Goal: Task Accomplishment & Management: Manage account settings

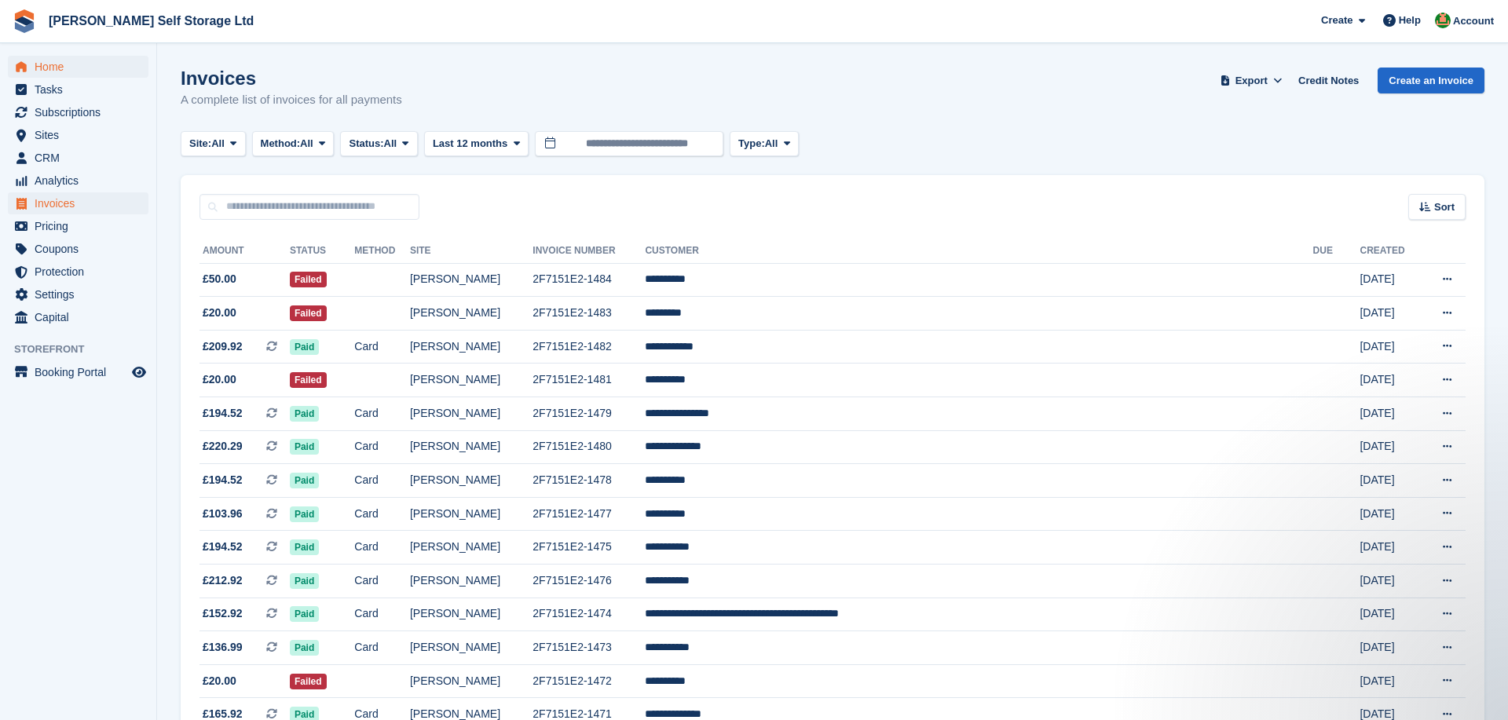
click at [52, 60] on span "Home" at bounding box center [82, 67] width 94 height 22
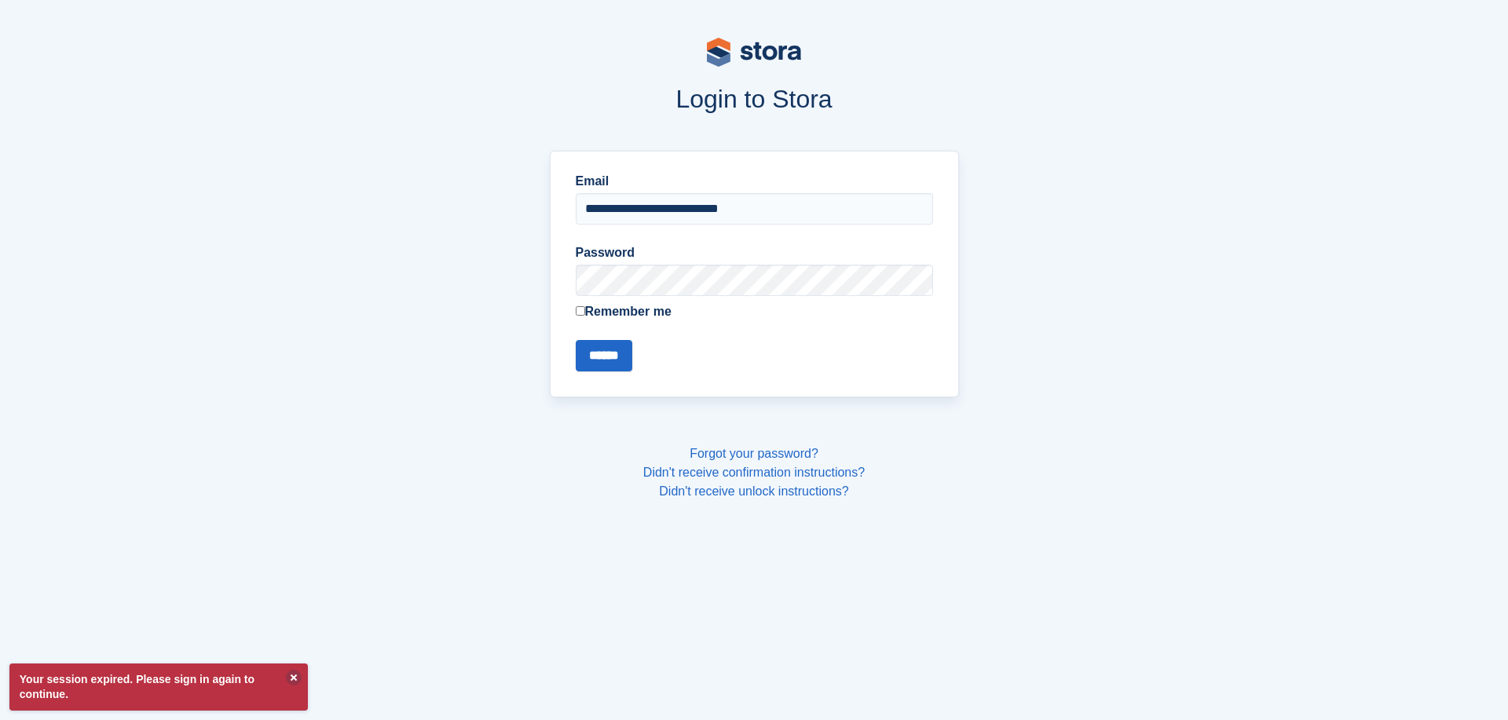
type input "**********"
click at [606, 355] on input "******" at bounding box center [604, 355] width 57 height 31
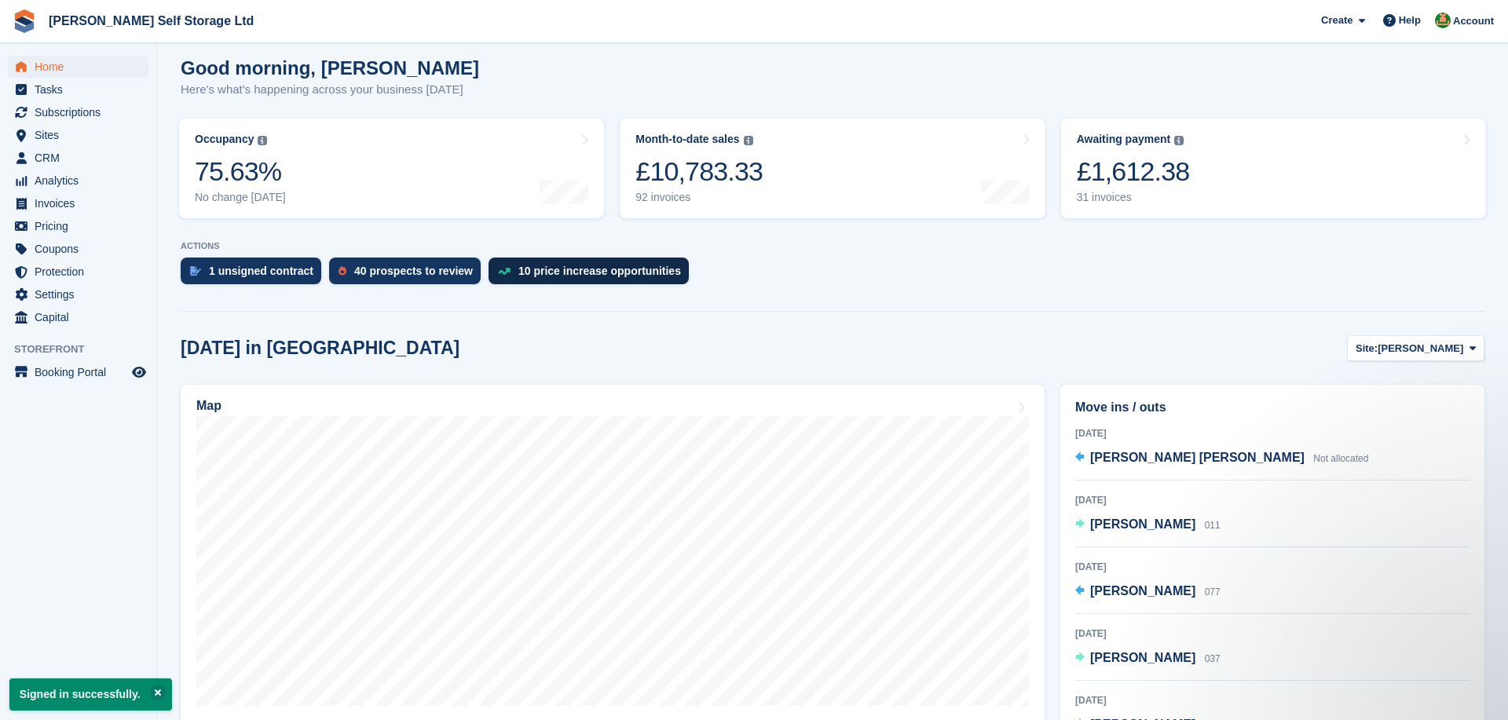
click at [576, 264] on div "10 price increase opportunities" at bounding box center [589, 271] width 200 height 27
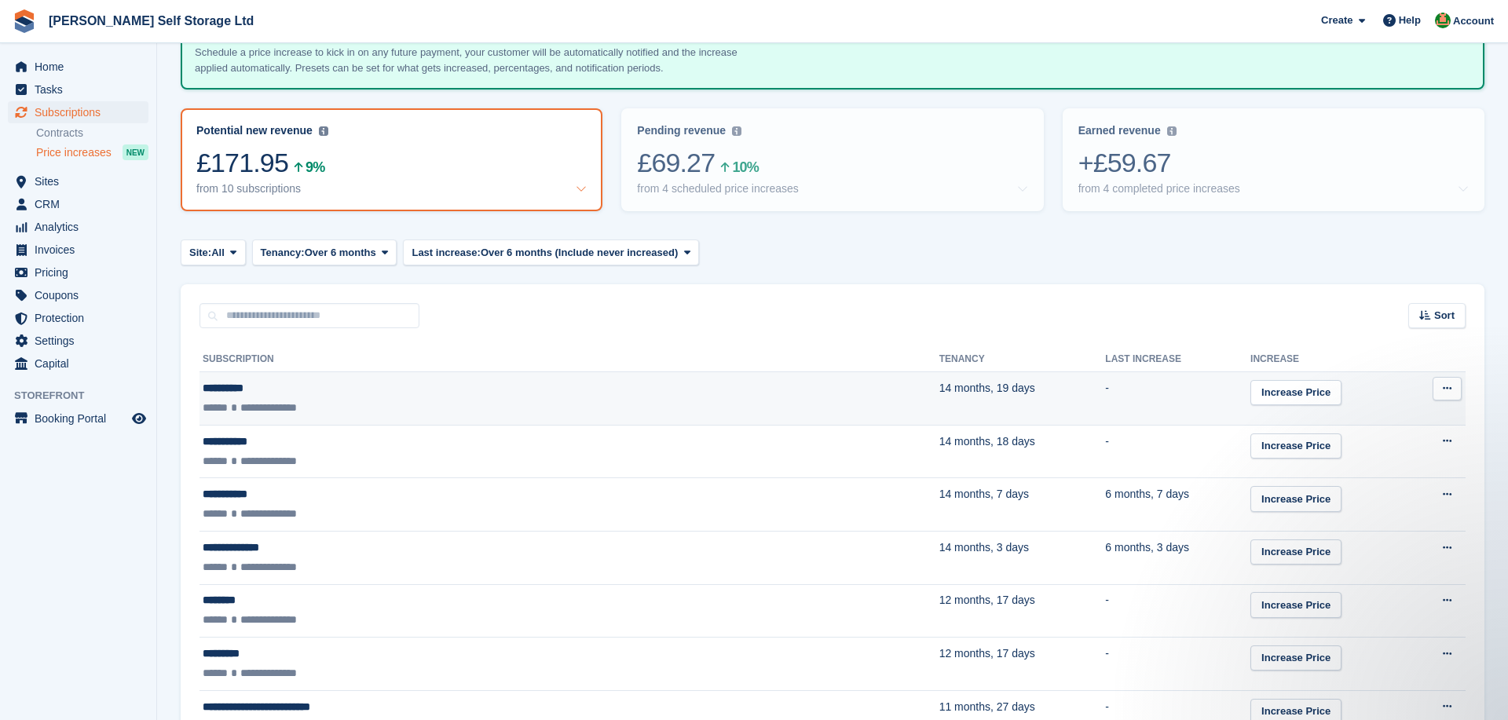
scroll to position [147, 0]
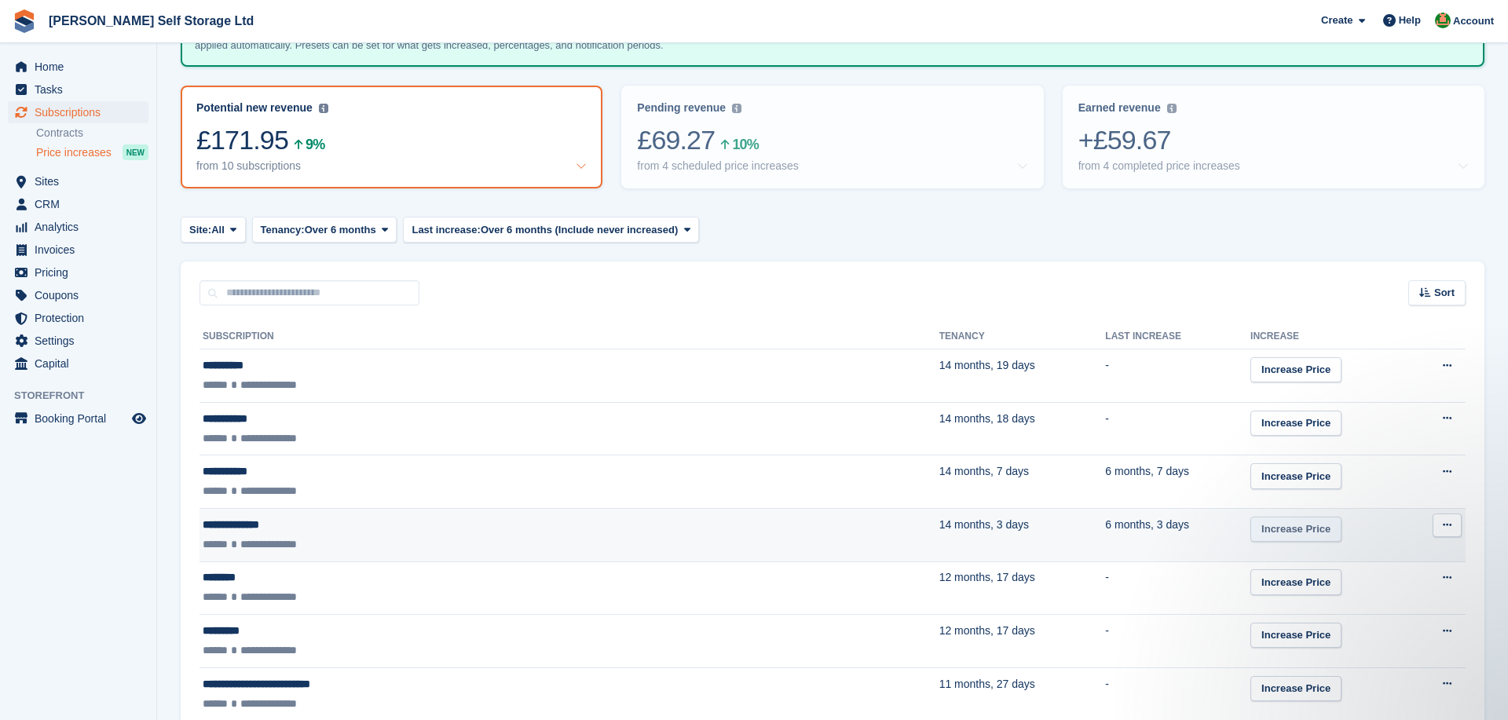
click at [1250, 526] on link "Increase Price" at bounding box center [1295, 530] width 91 height 26
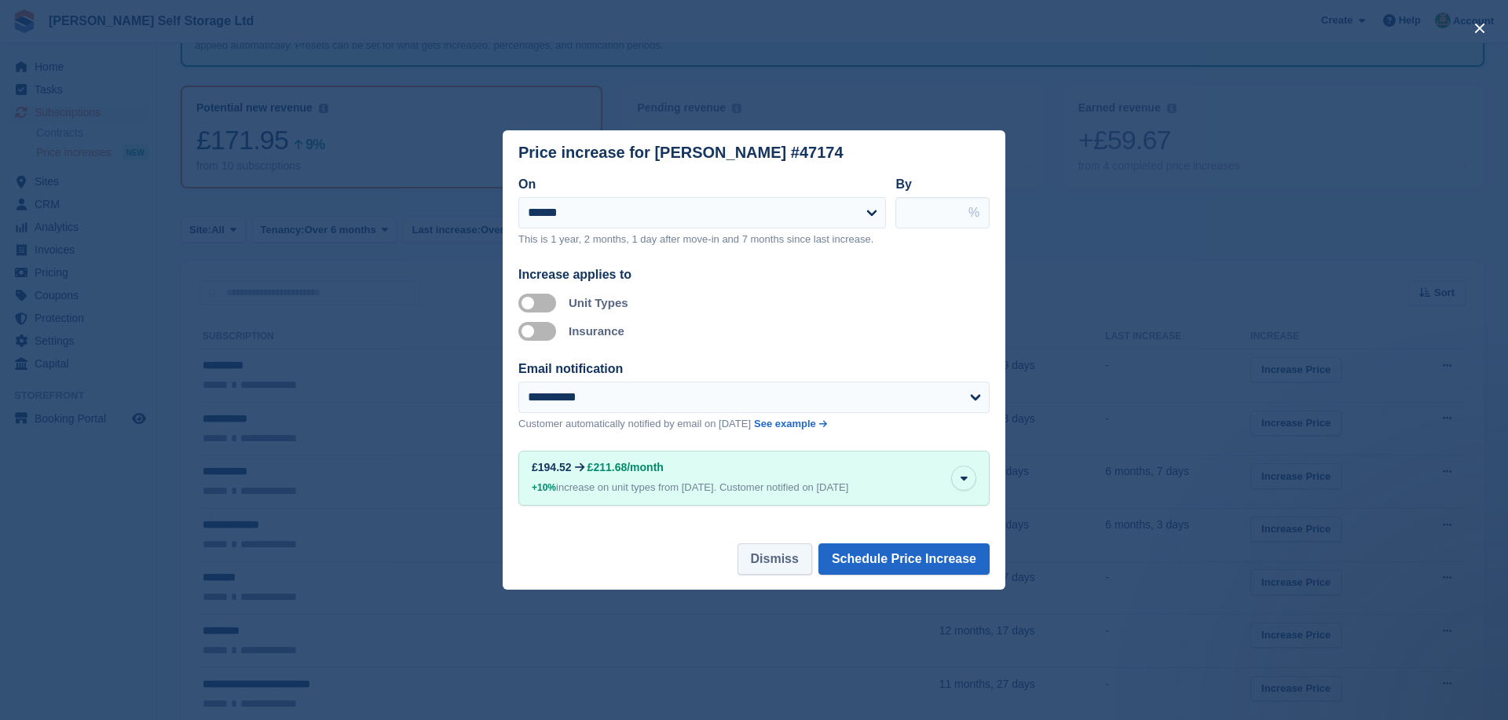
click at [767, 561] on button "Dismiss" at bounding box center [774, 558] width 75 height 31
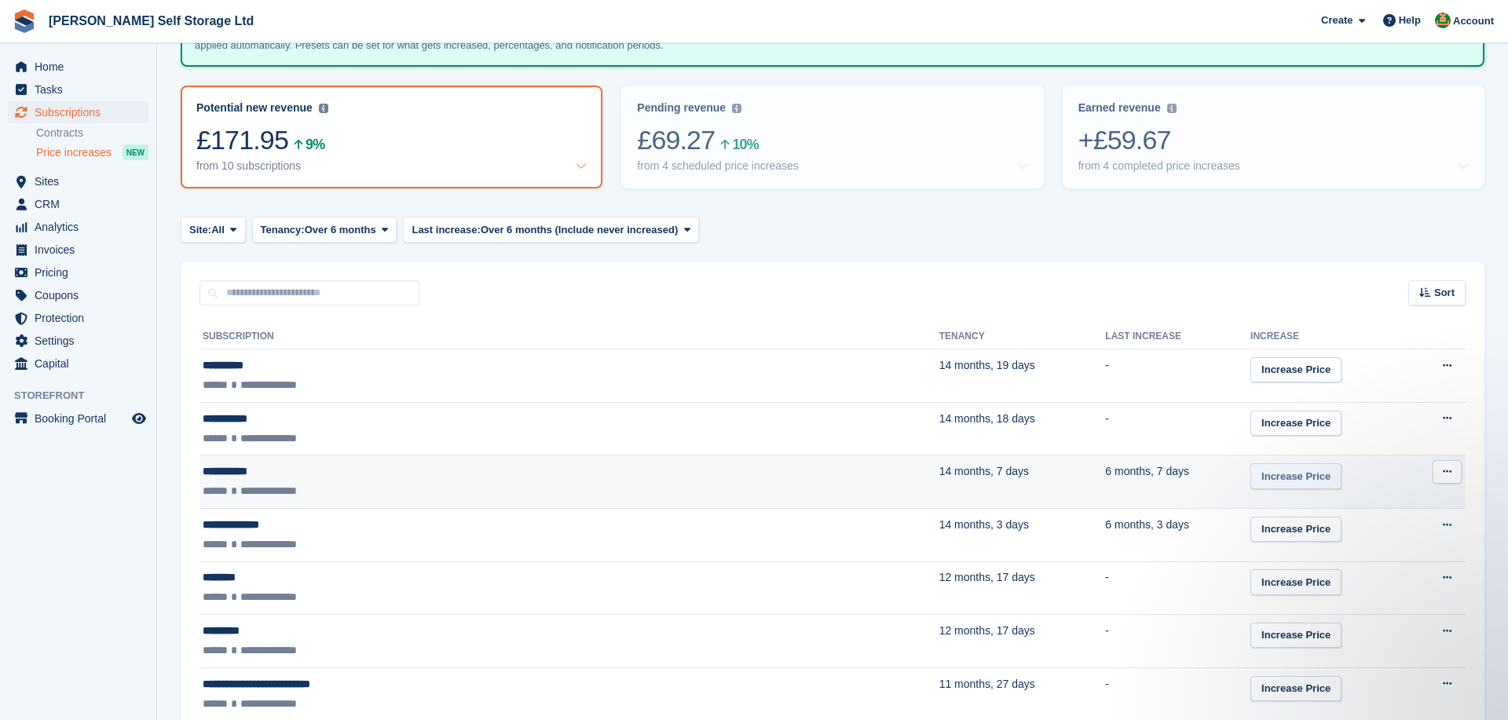
click at [1250, 477] on link "Increase Price" at bounding box center [1295, 476] width 91 height 26
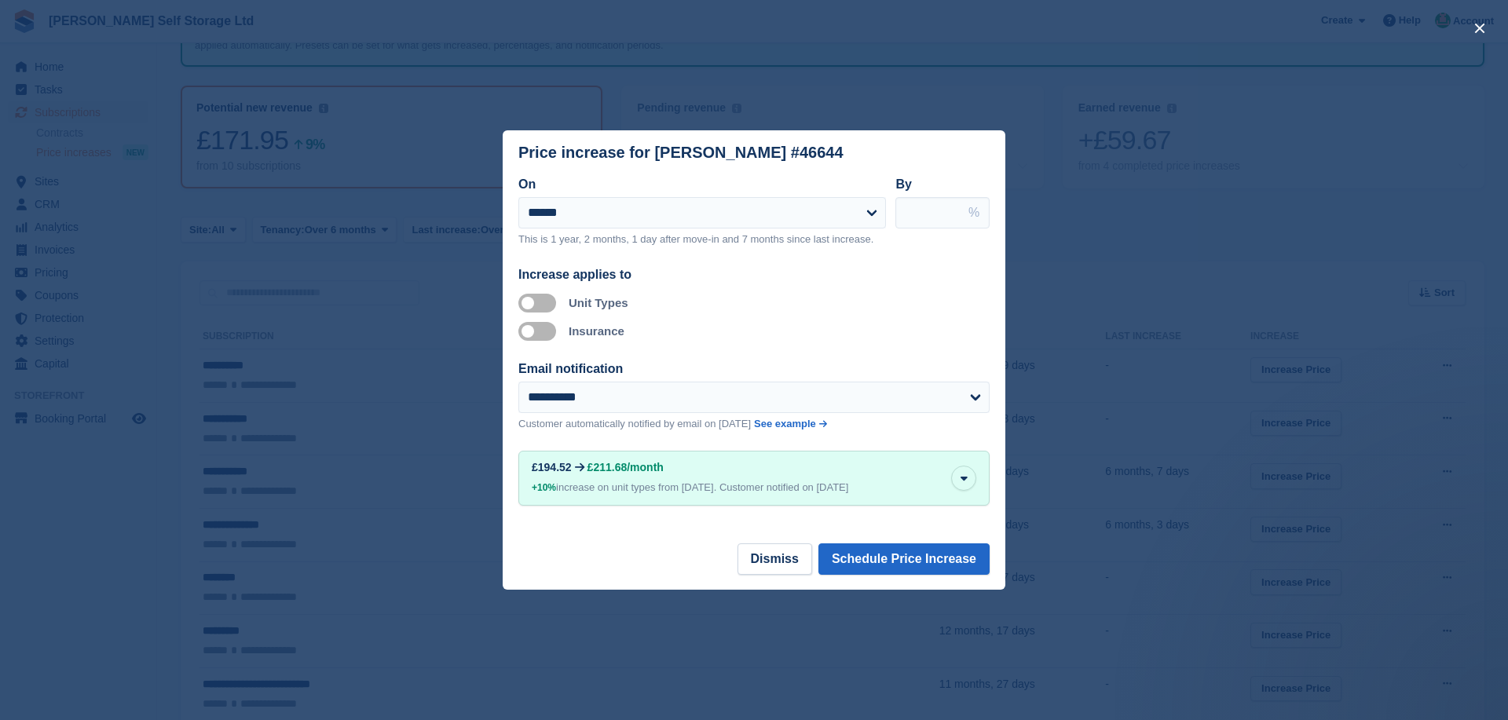
click at [1052, 251] on div "close" at bounding box center [754, 360] width 1508 height 720
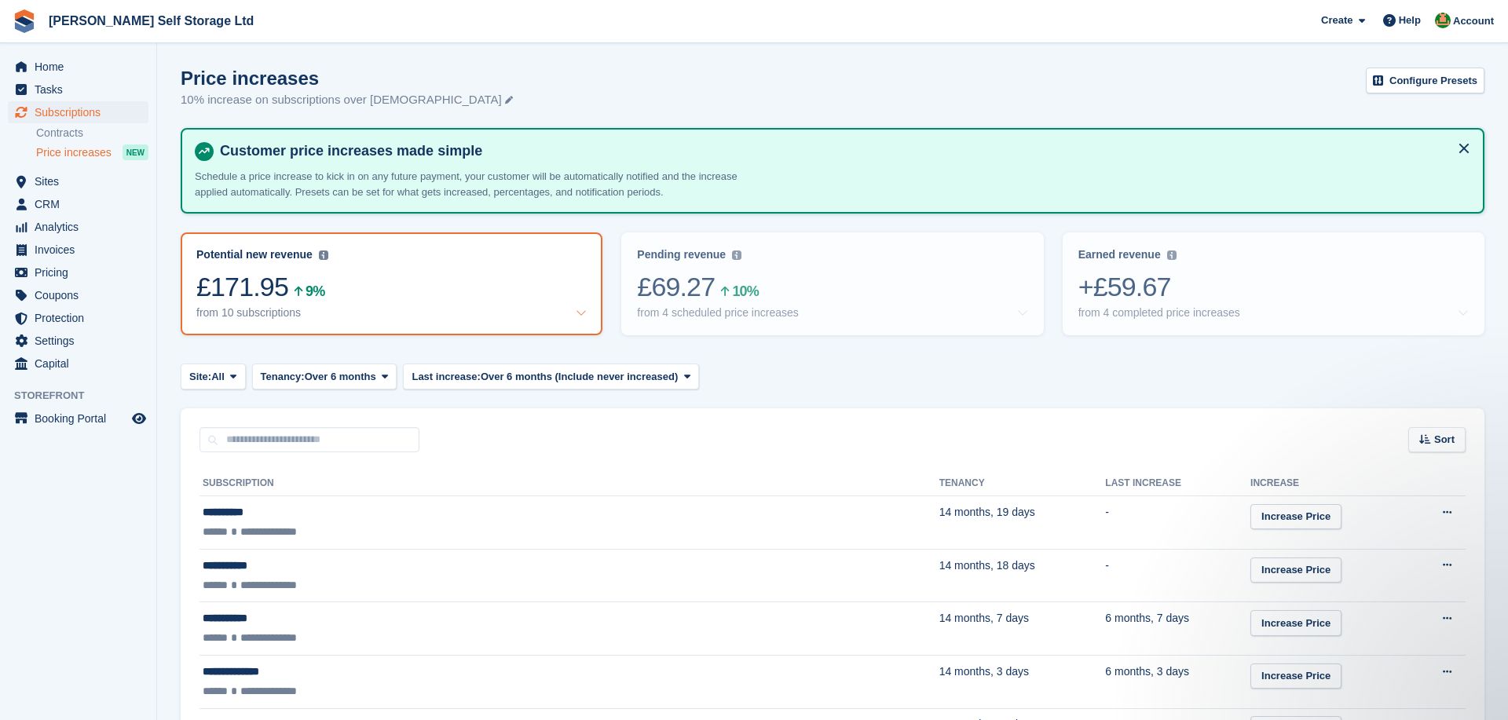
scroll to position [0, 0]
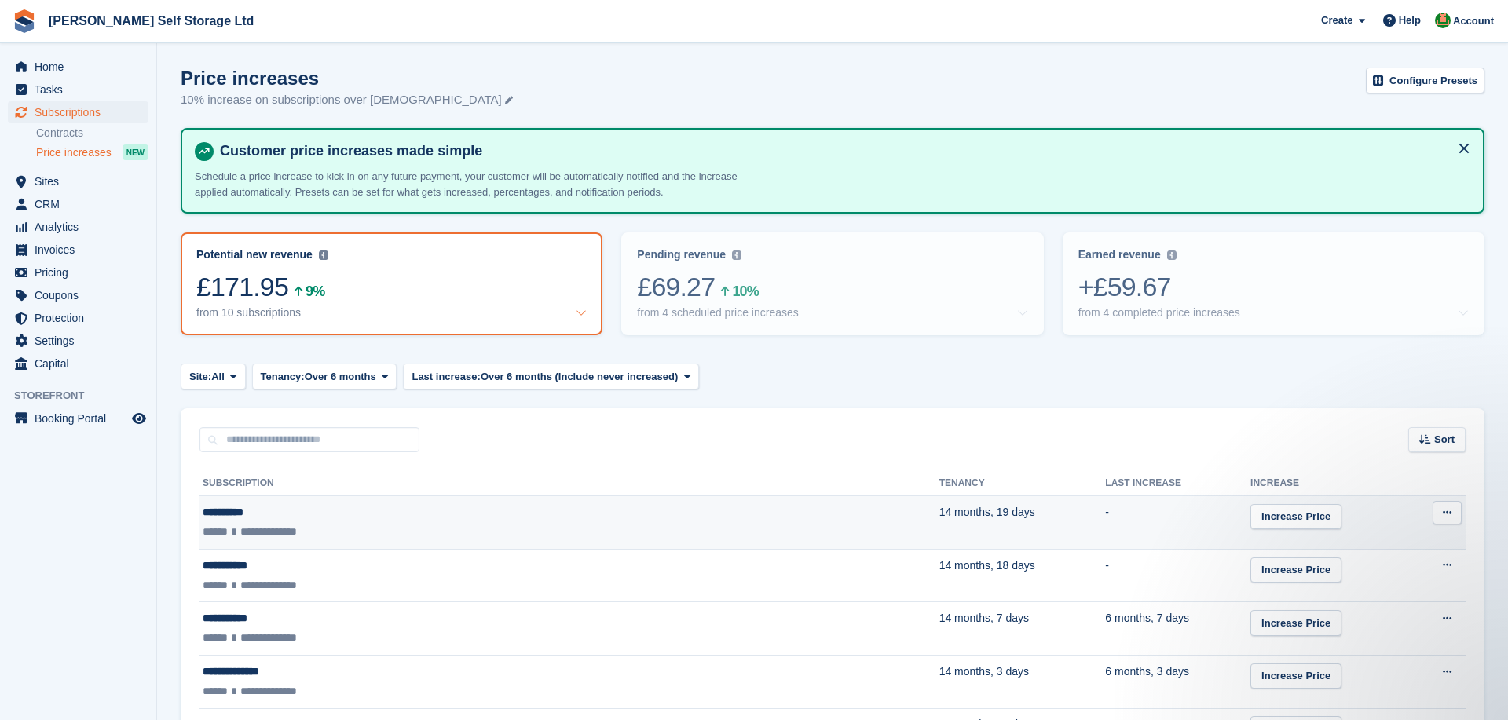
click at [1451, 518] on button at bounding box center [1447, 513] width 29 height 24
click at [1362, 546] on p "Set next increase" at bounding box center [1386, 543] width 137 height 20
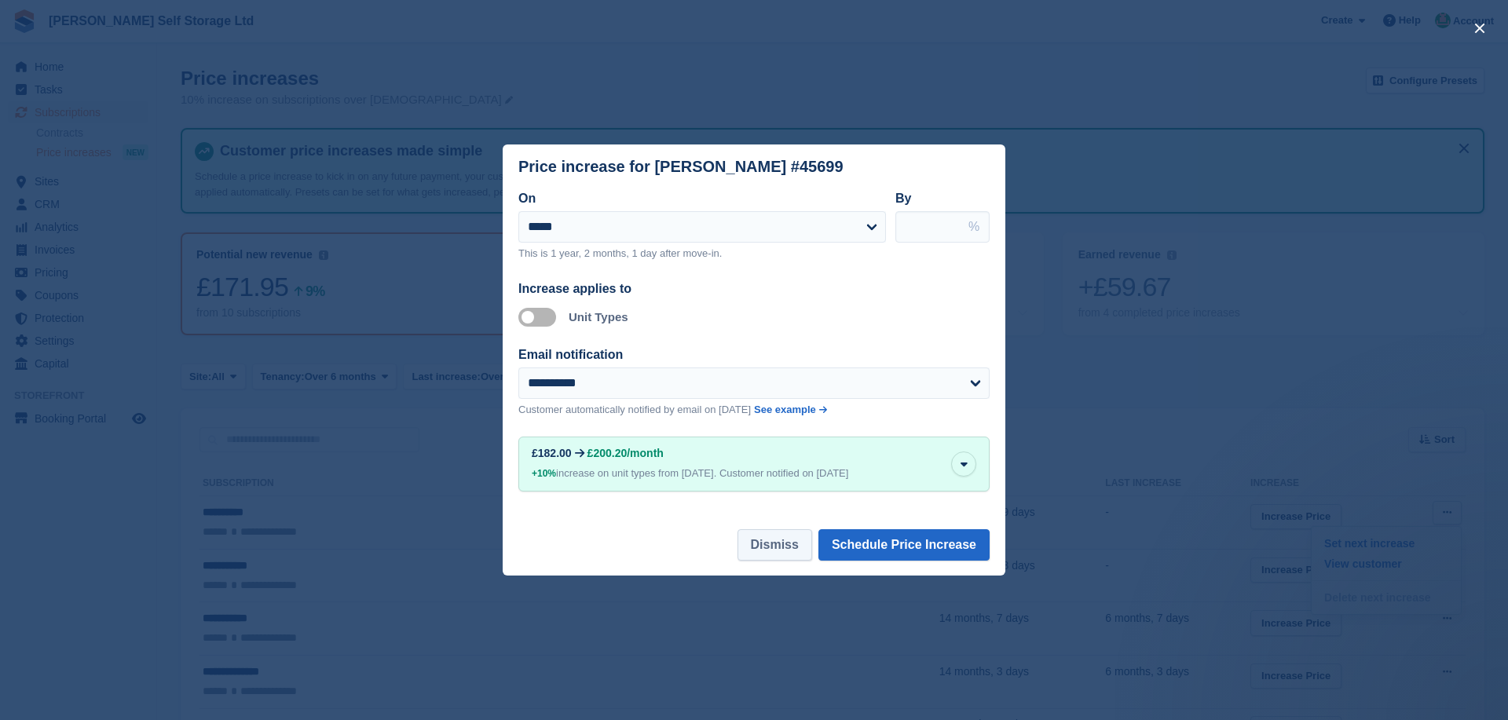
click at [774, 549] on button "Dismiss" at bounding box center [774, 544] width 75 height 31
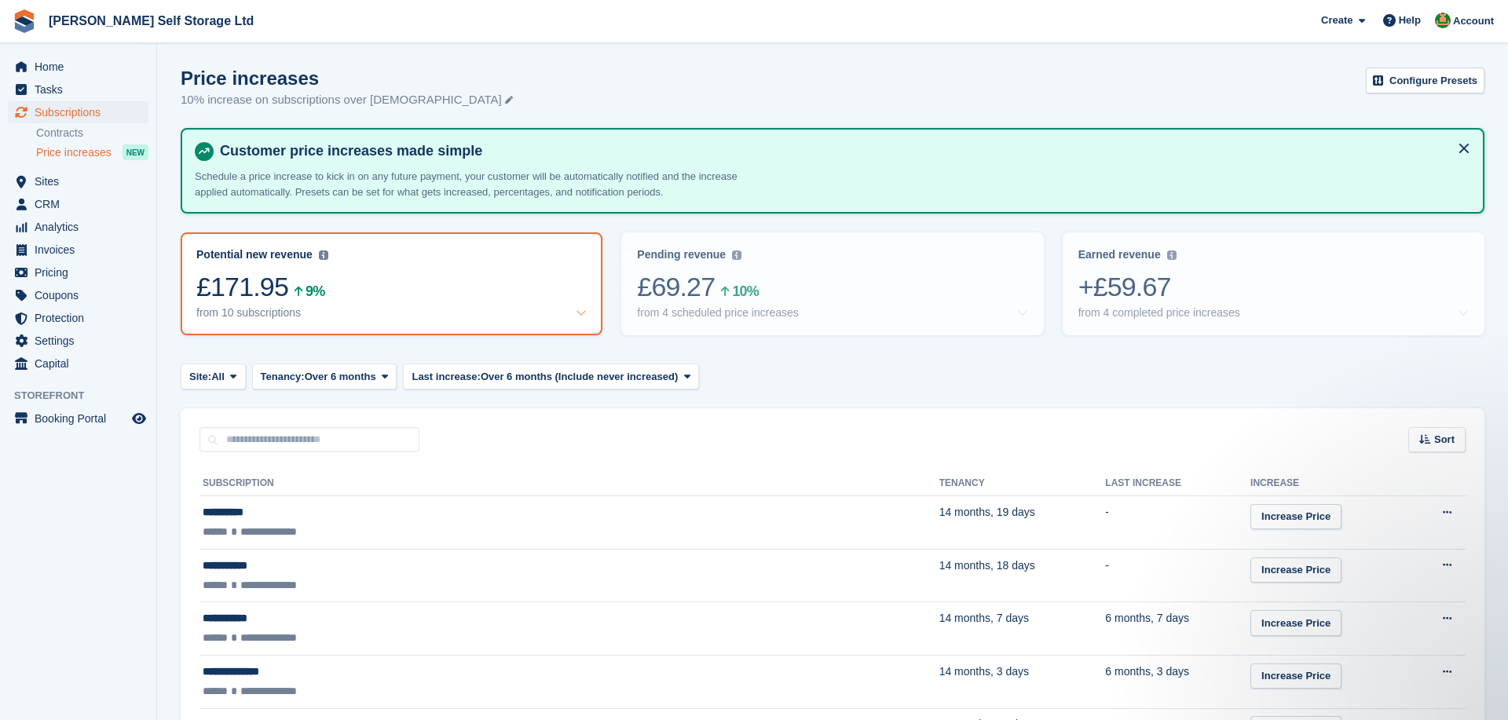
click at [166, 463] on section "Price increases 10% increase on subscriptions over 6 months old Configure Prese…" at bounding box center [832, 552] width 1351 height 1105
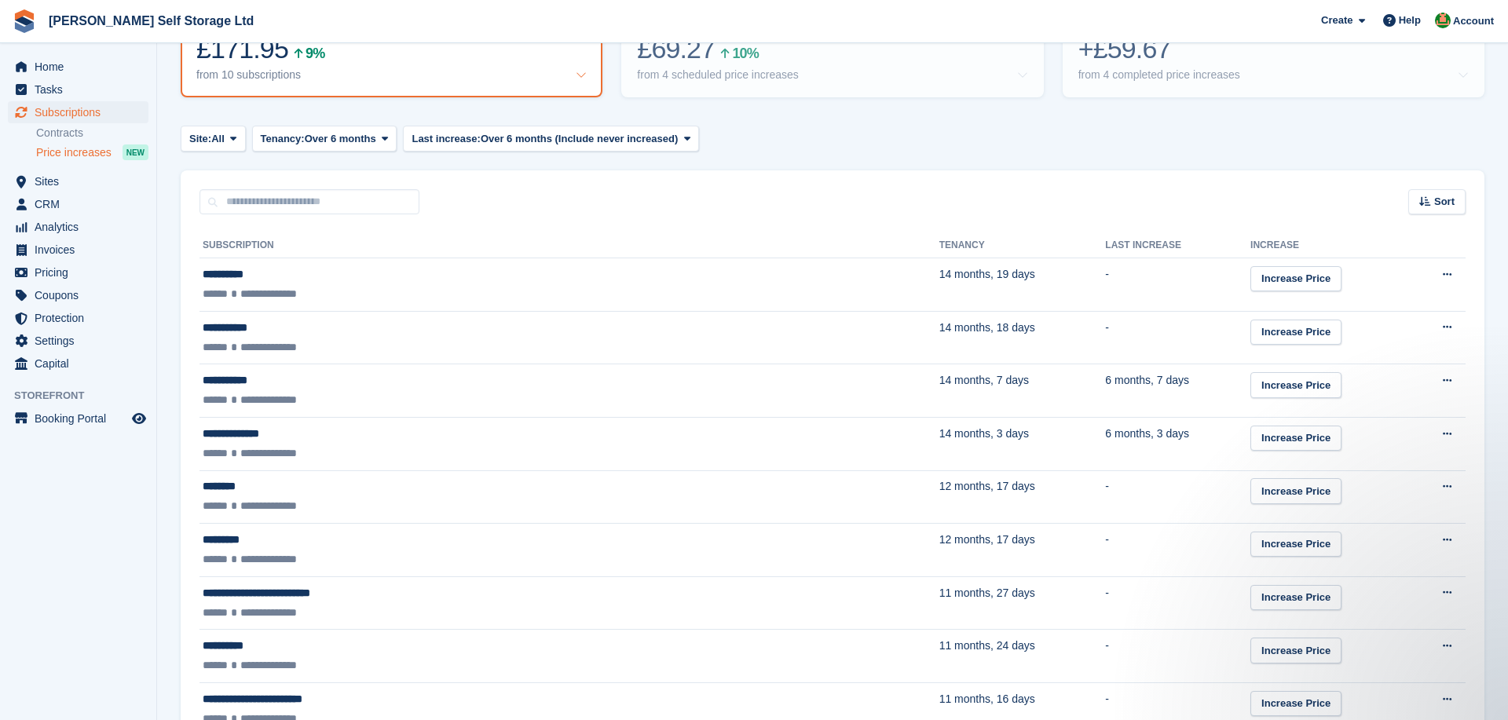
scroll to position [246, 0]
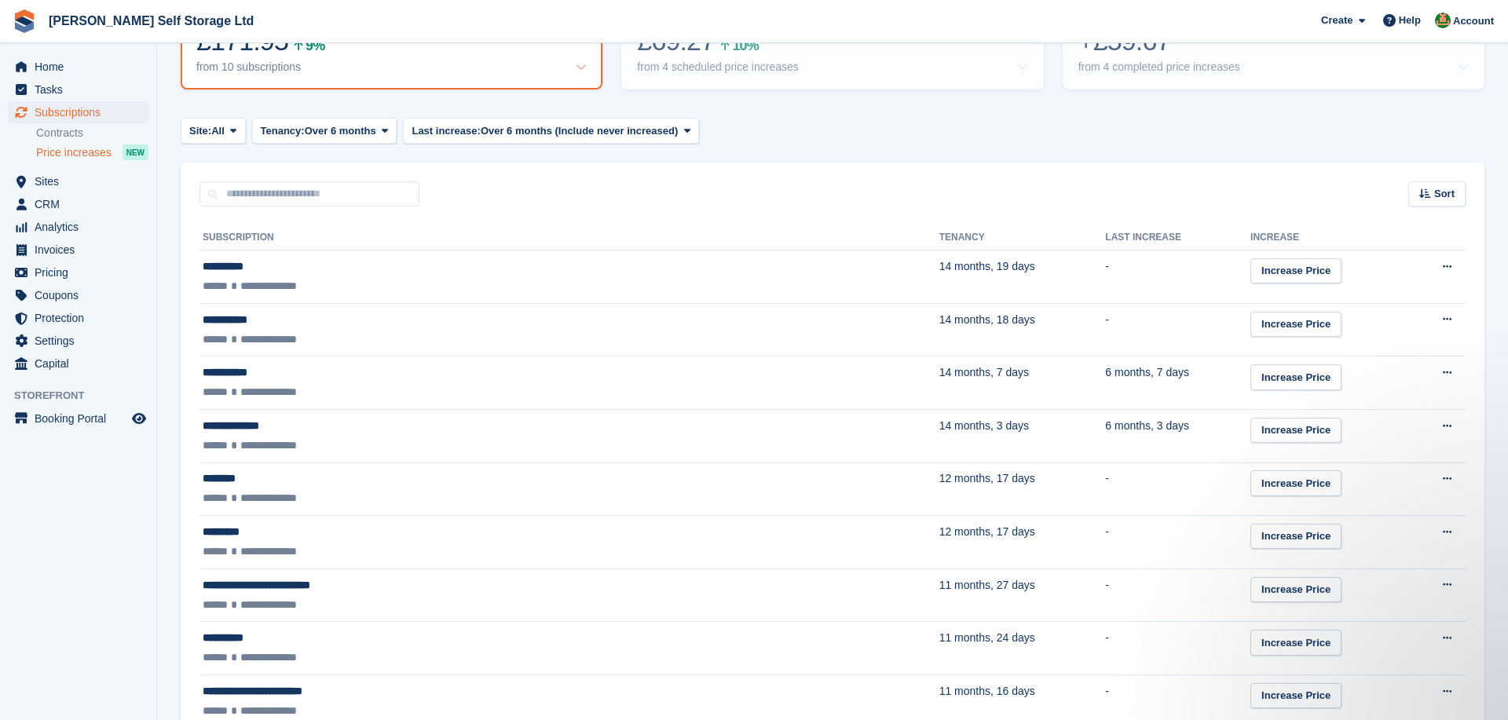
click at [173, 210] on section "Price increases 10% increase on subscriptions over 6 months old Configure Prese…" at bounding box center [832, 306] width 1351 height 1105
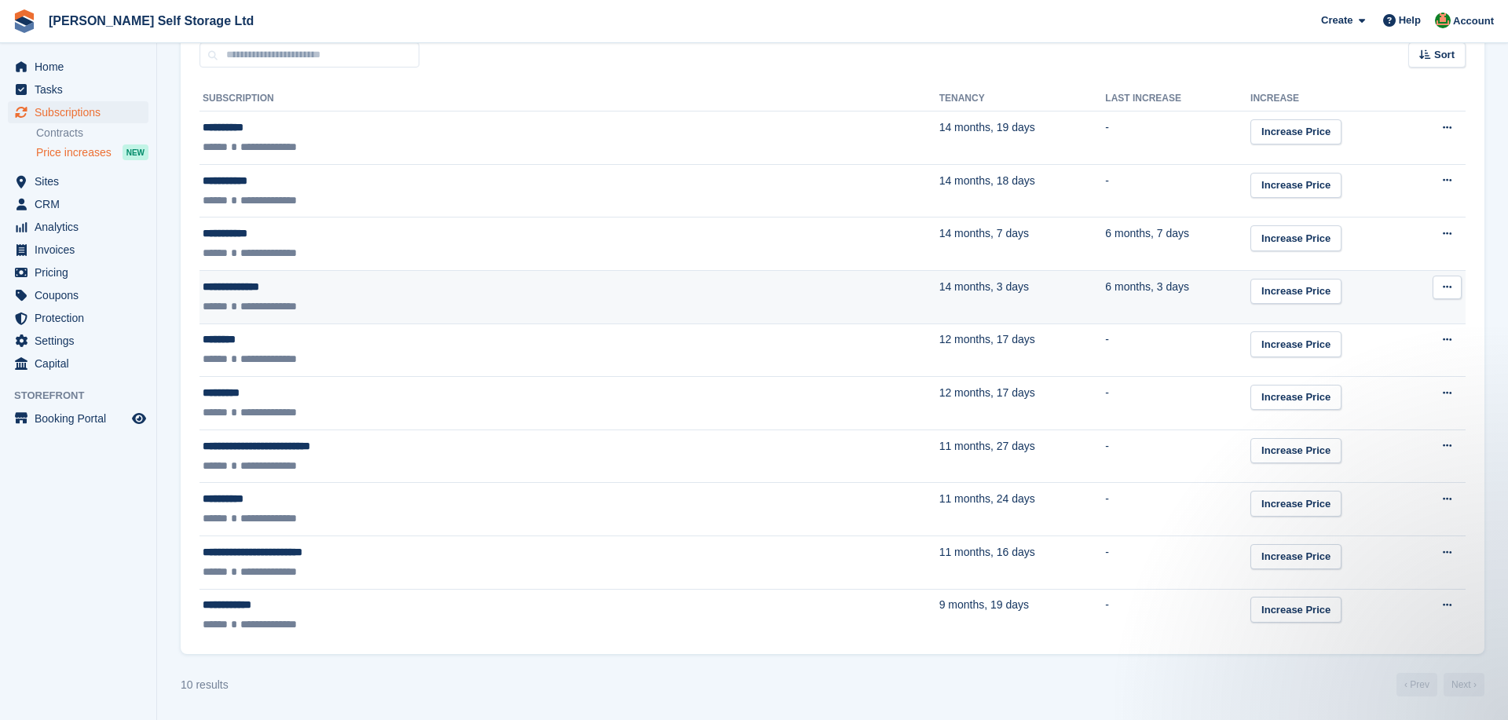
scroll to position [383, 0]
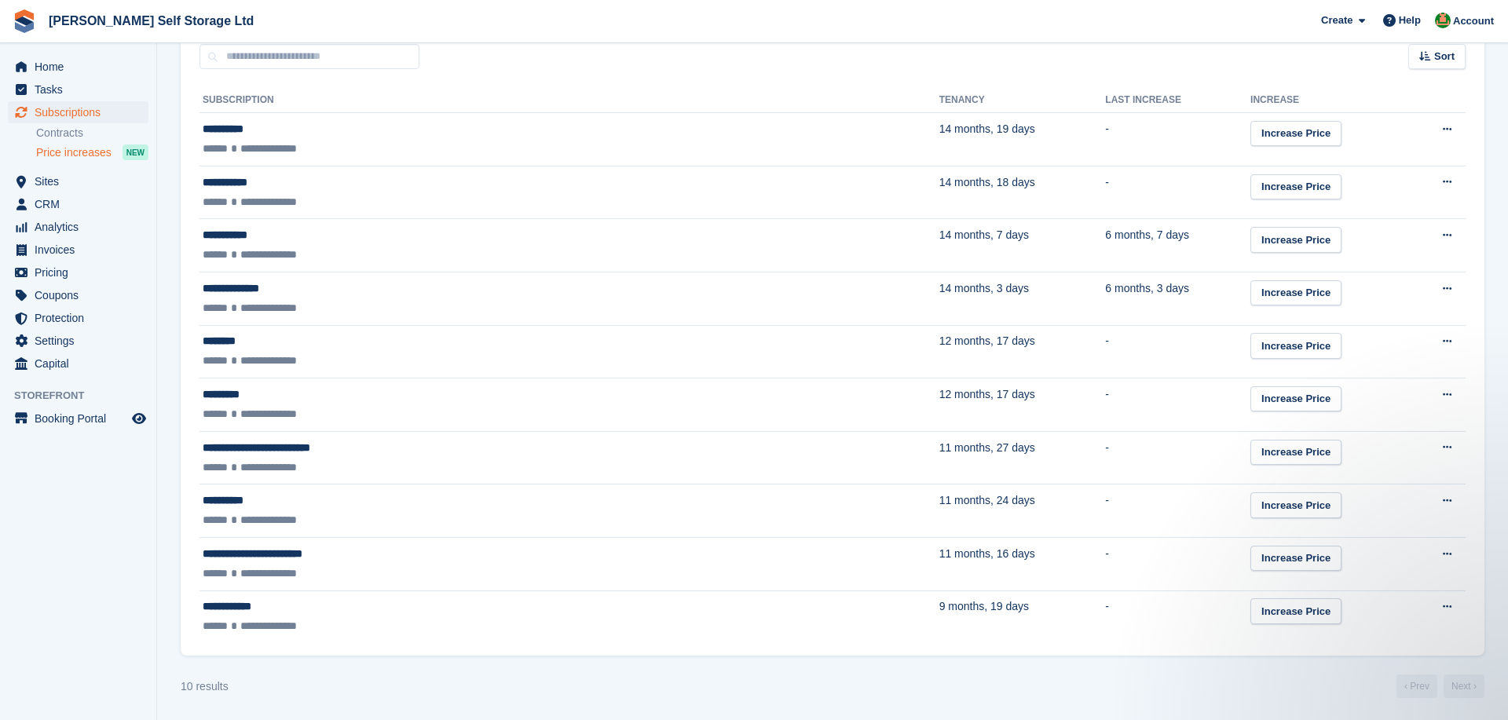
click at [159, 284] on section "Price increases 10% increase on subscriptions over 6 months old Configure Prese…" at bounding box center [832, 169] width 1351 height 1105
click at [68, 62] on span "Home" at bounding box center [82, 67] width 94 height 22
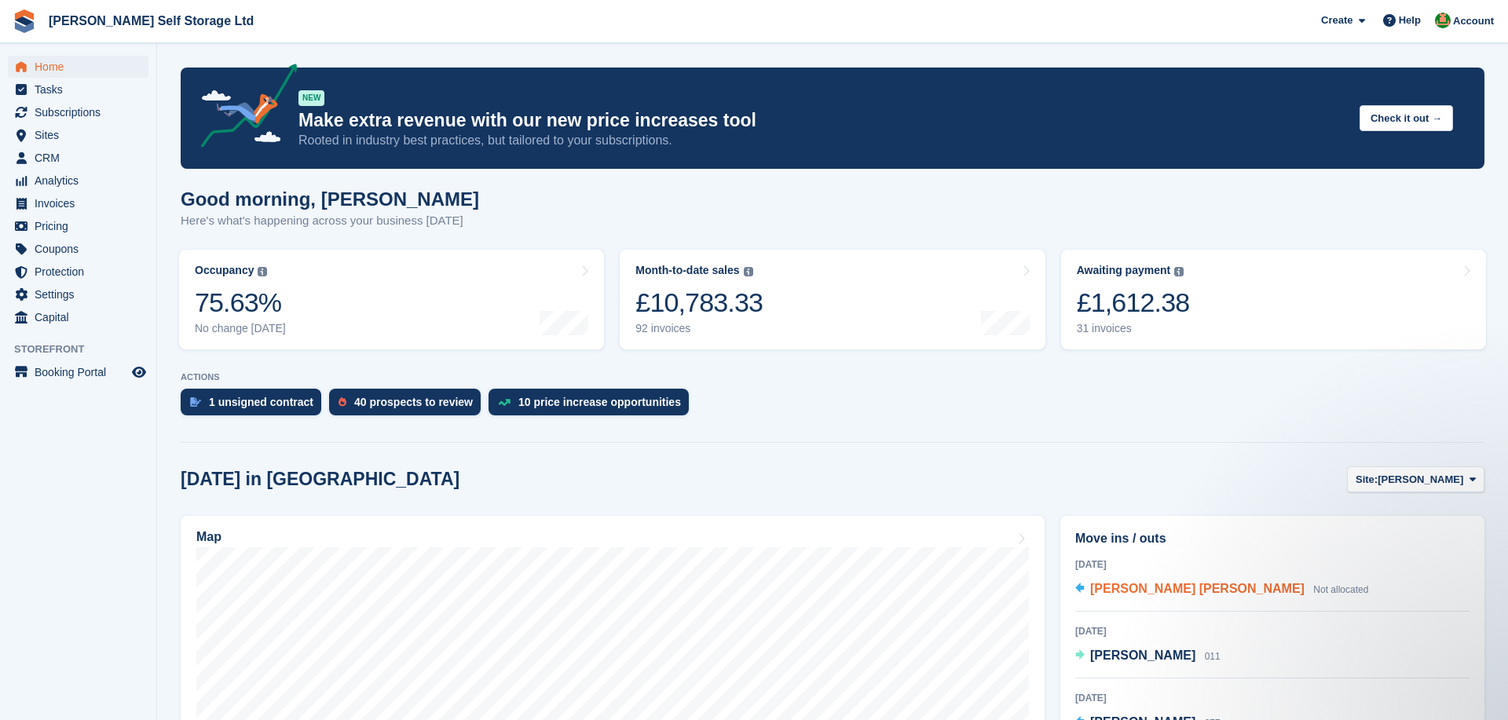
click at [1228, 587] on span "John Raymond Warwick O’Leary" at bounding box center [1197, 588] width 214 height 13
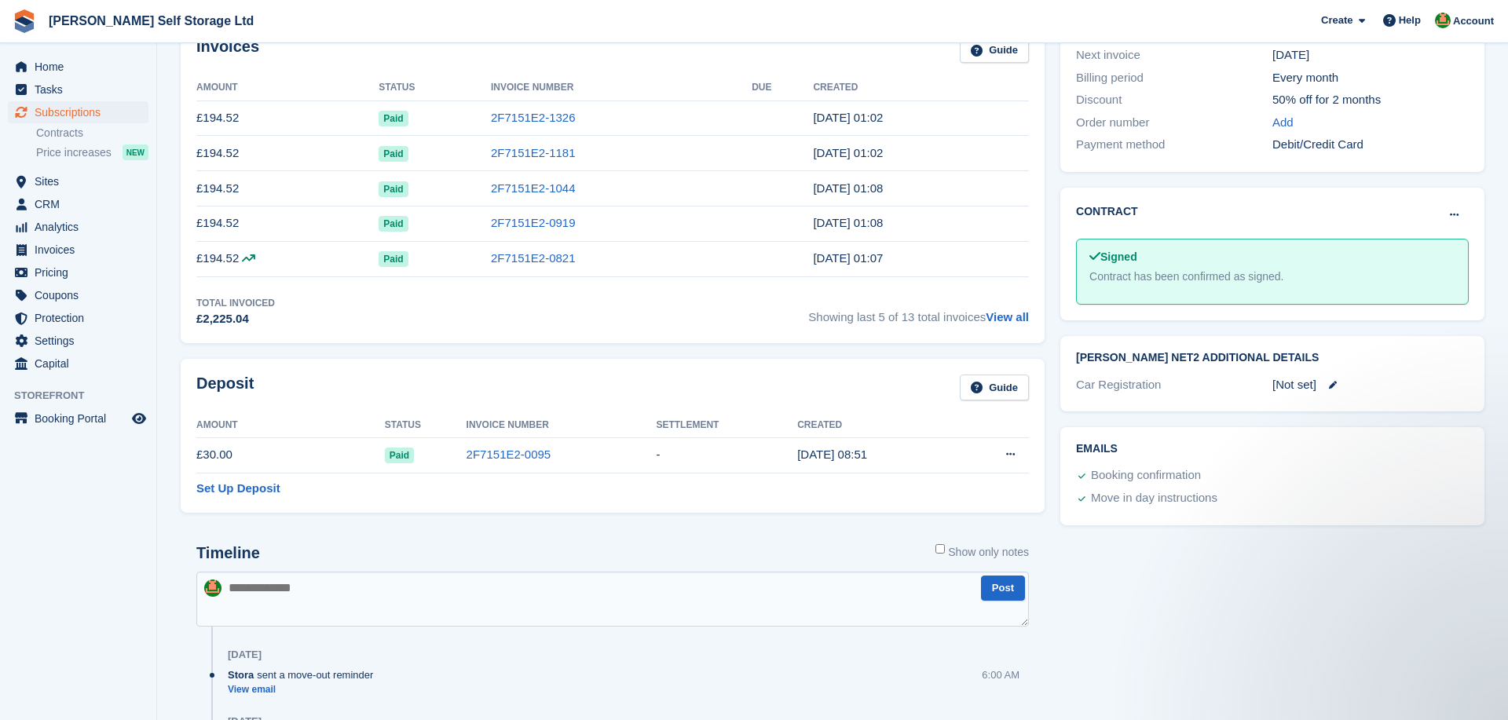
click at [1026, 450] on td "Settle deposit" at bounding box center [991, 454] width 75 height 35
click at [1012, 453] on icon at bounding box center [1010, 454] width 9 height 10
click at [944, 489] on p "Settle deposit" at bounding box center [949, 485] width 137 height 20
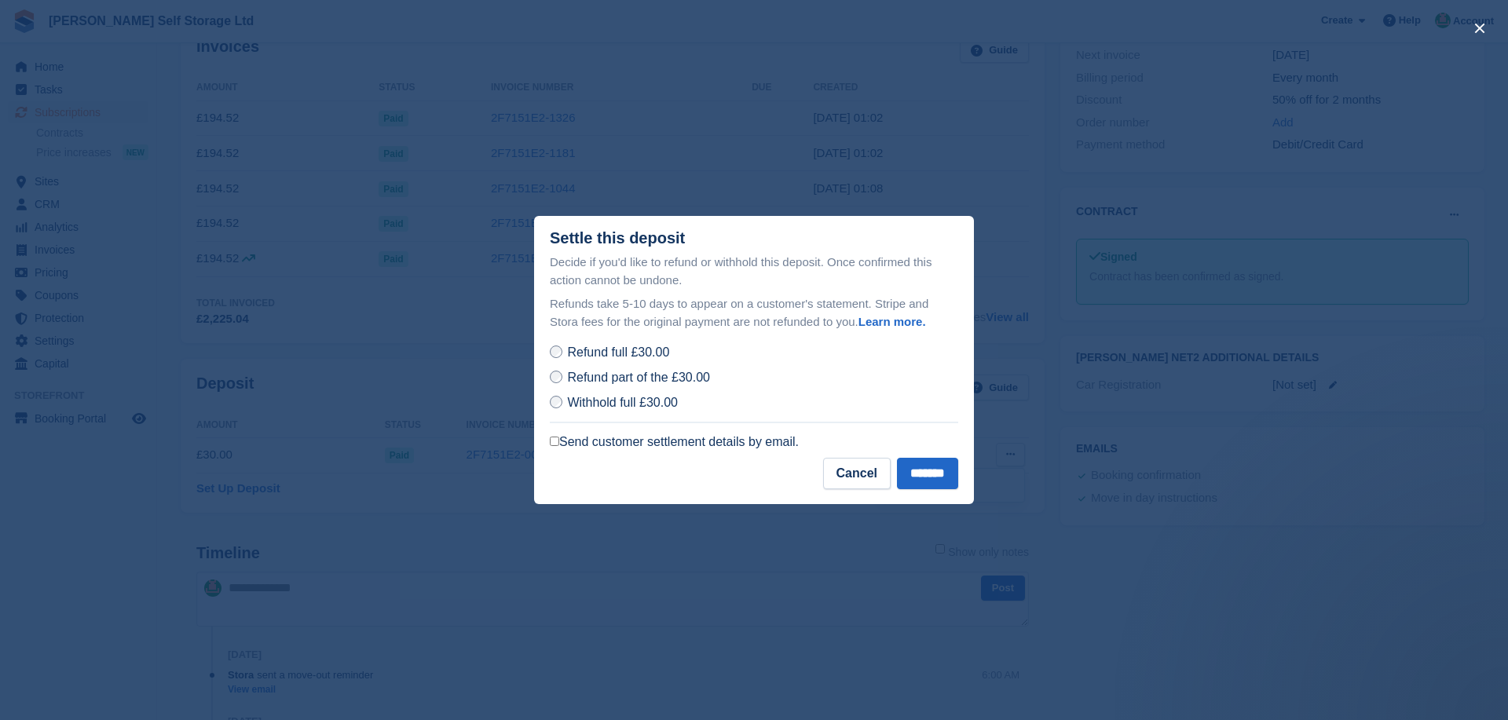
click at [628, 438] on label "Send customer settlement details by email." at bounding box center [674, 442] width 249 height 16
click at [902, 475] on input "*******" at bounding box center [927, 473] width 61 height 31
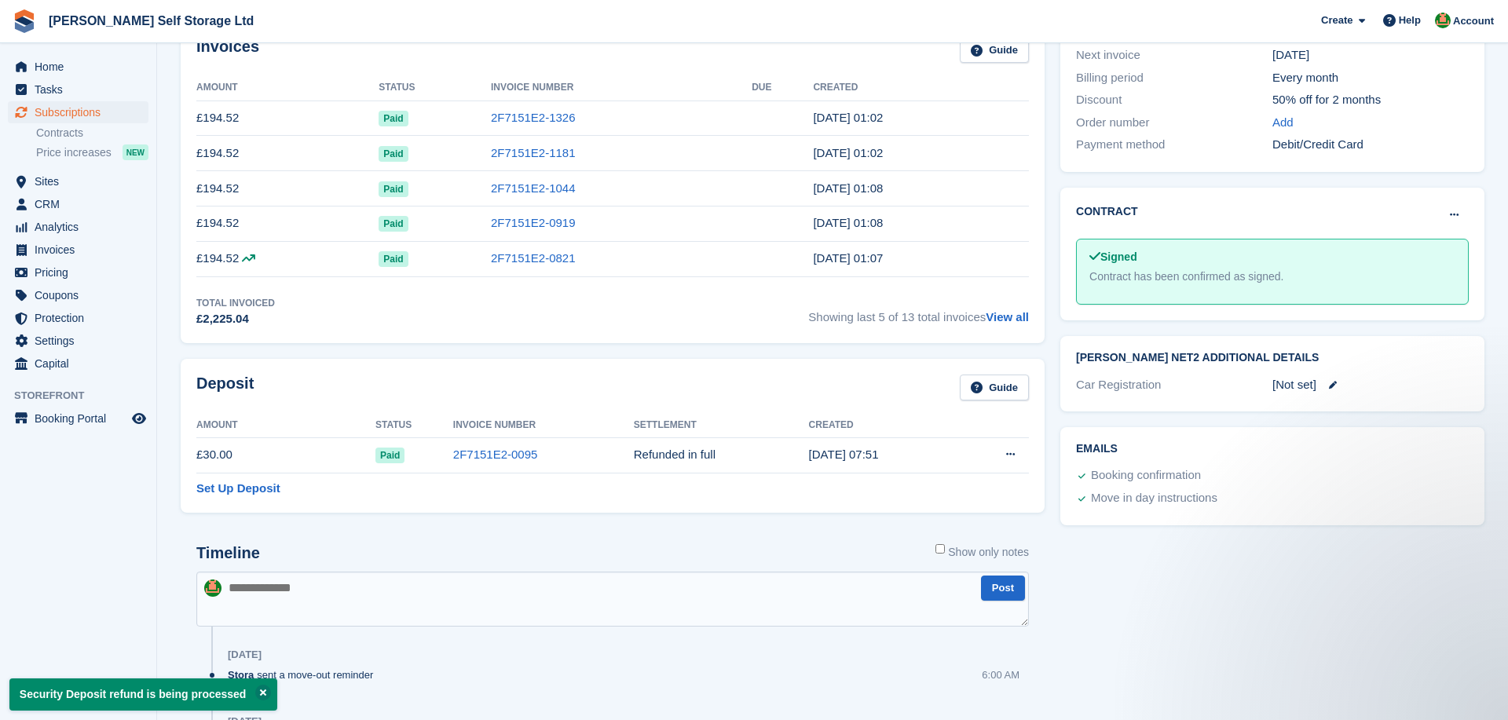
click at [1061, 145] on div "Billing Next invoice 22 Sep Billing period Every month Discount 50% off for 2 m…" at bounding box center [1272, 88] width 424 height 168
click at [74, 70] on span "Home" at bounding box center [82, 67] width 94 height 22
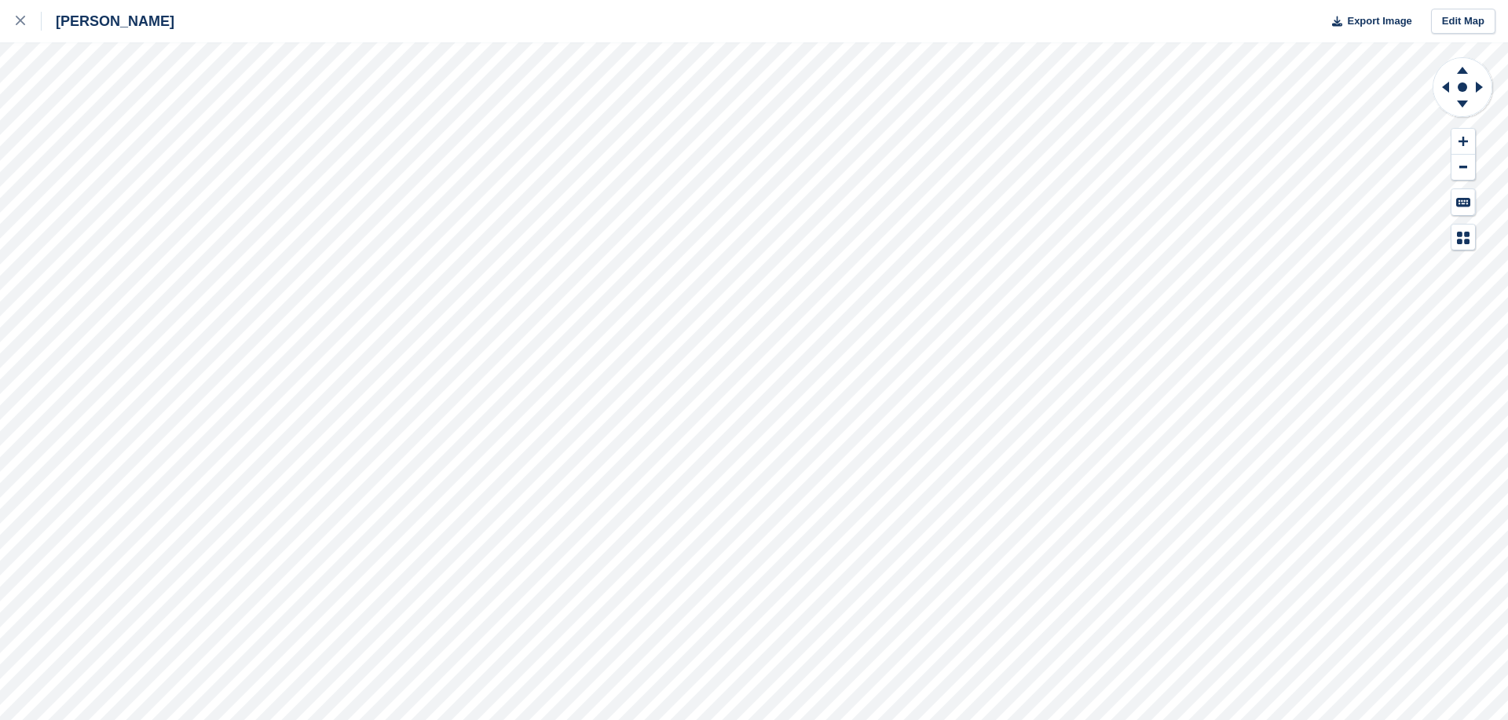
click at [98, 115] on div "Crosby Export Image Edit Map" at bounding box center [754, 360] width 1508 height 720
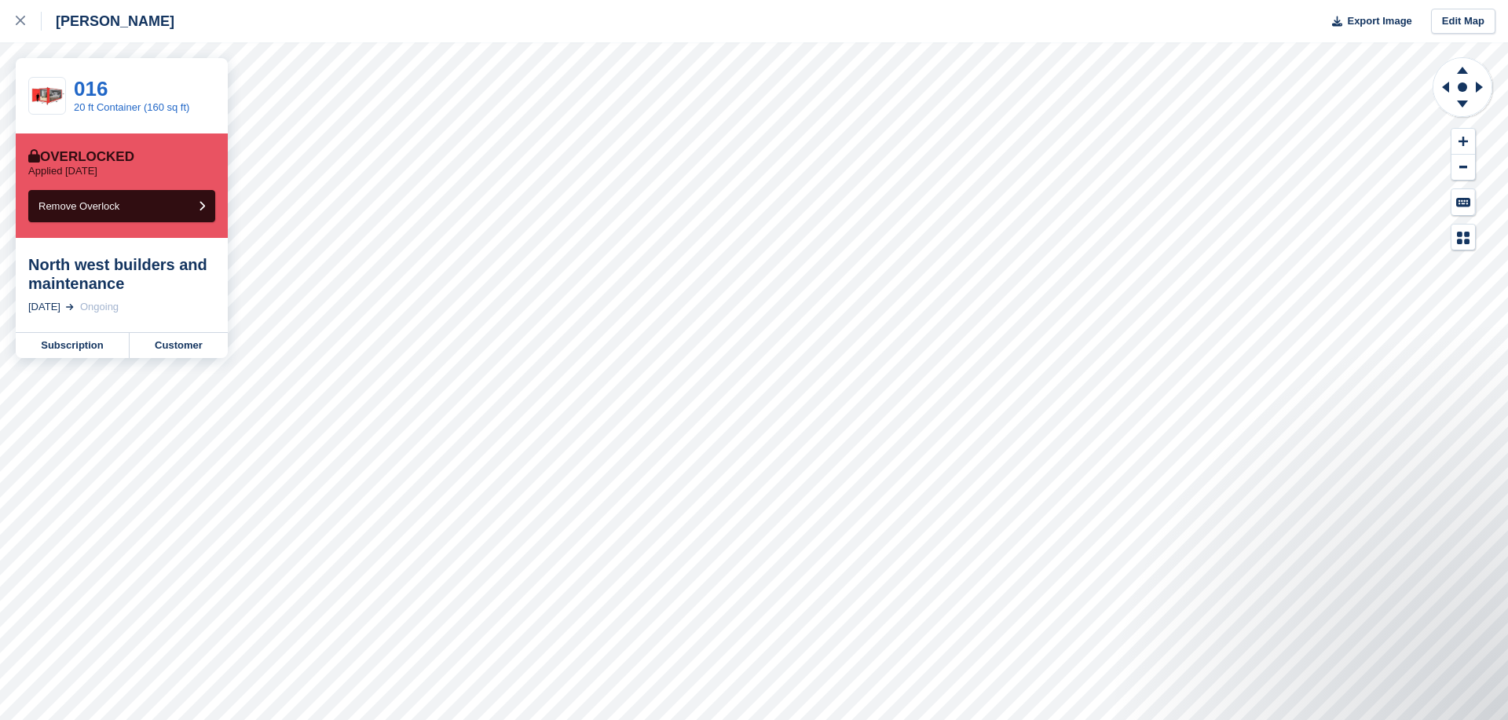
click at [165, 11] on div "Crosby Export Image Edit Map" at bounding box center [754, 21] width 1508 height 42
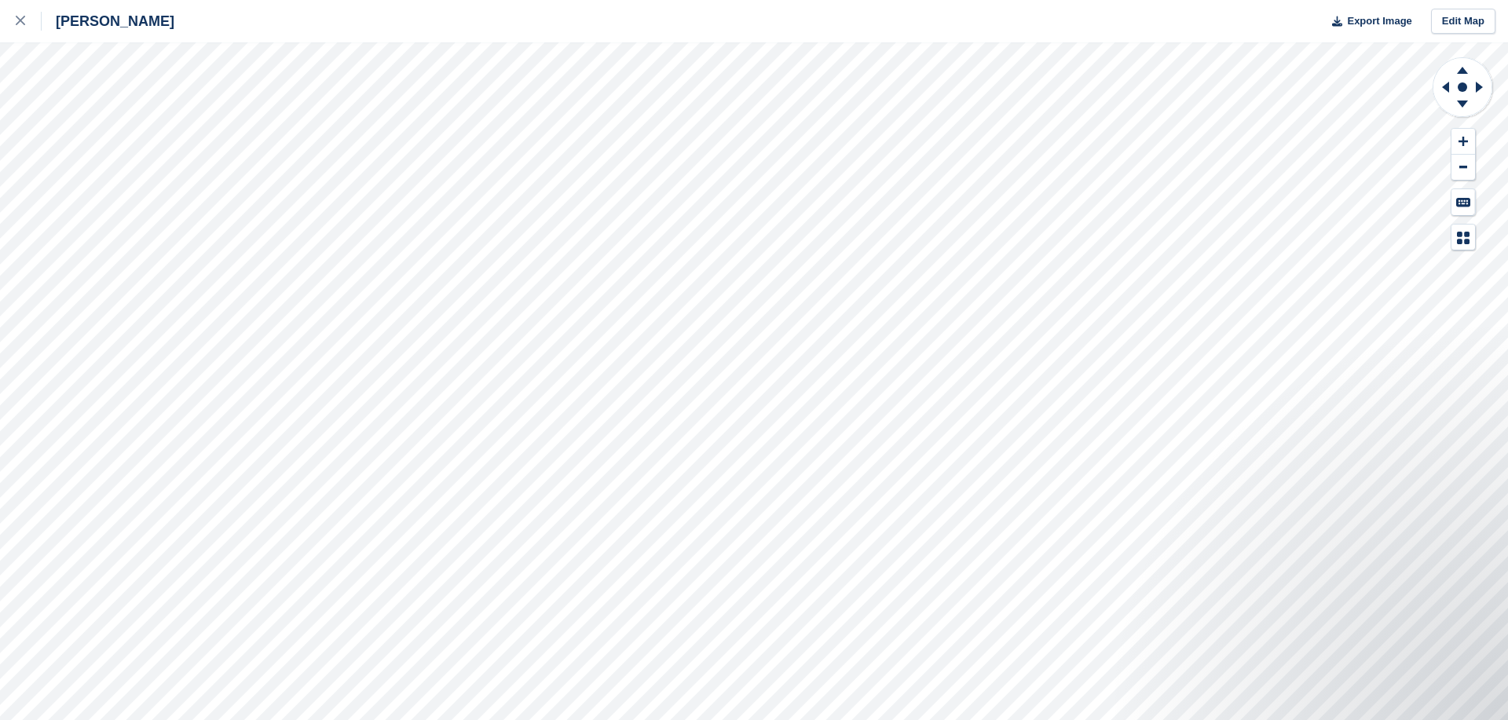
click at [115, 120] on div "Crosby Export Image Edit Map" at bounding box center [754, 360] width 1508 height 720
click at [25, 23] on div at bounding box center [29, 21] width 26 height 19
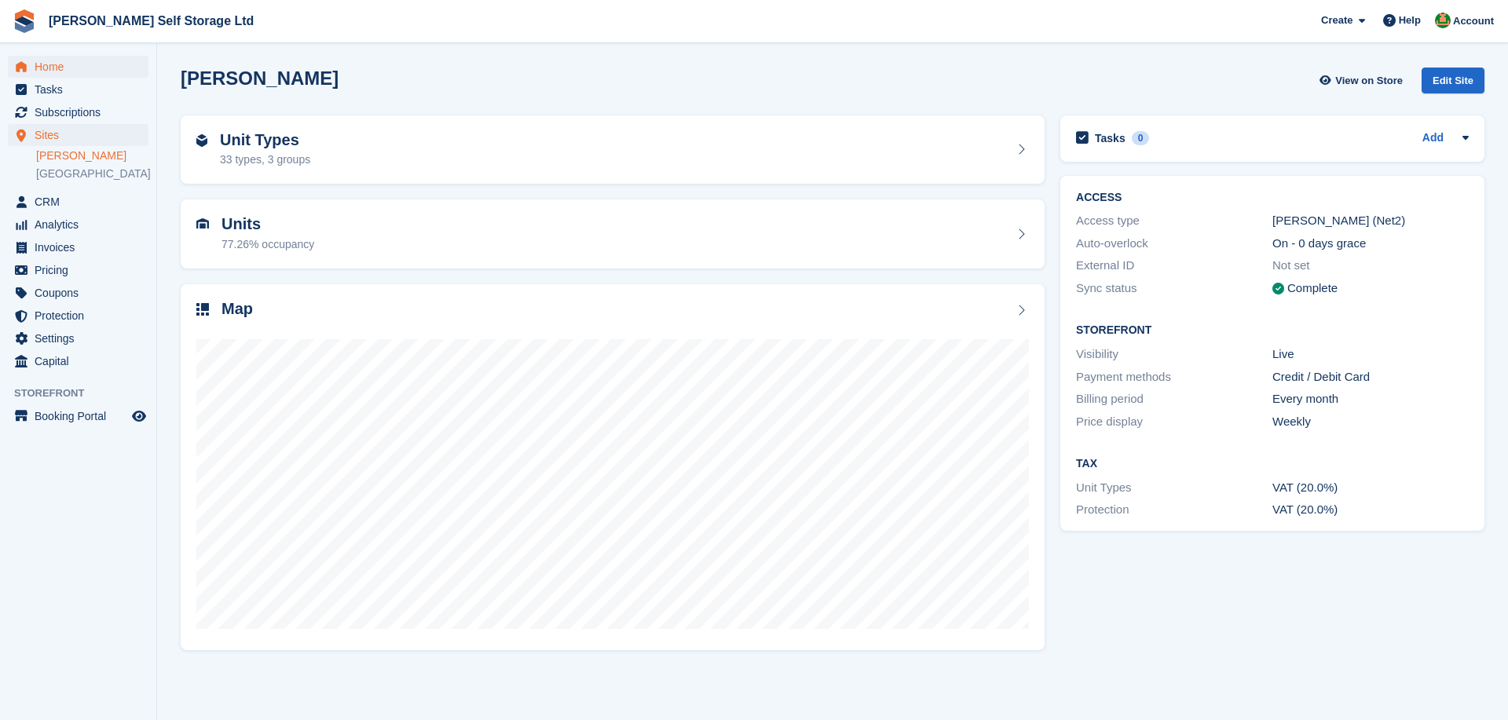
click at [73, 70] on span "Home" at bounding box center [82, 67] width 94 height 22
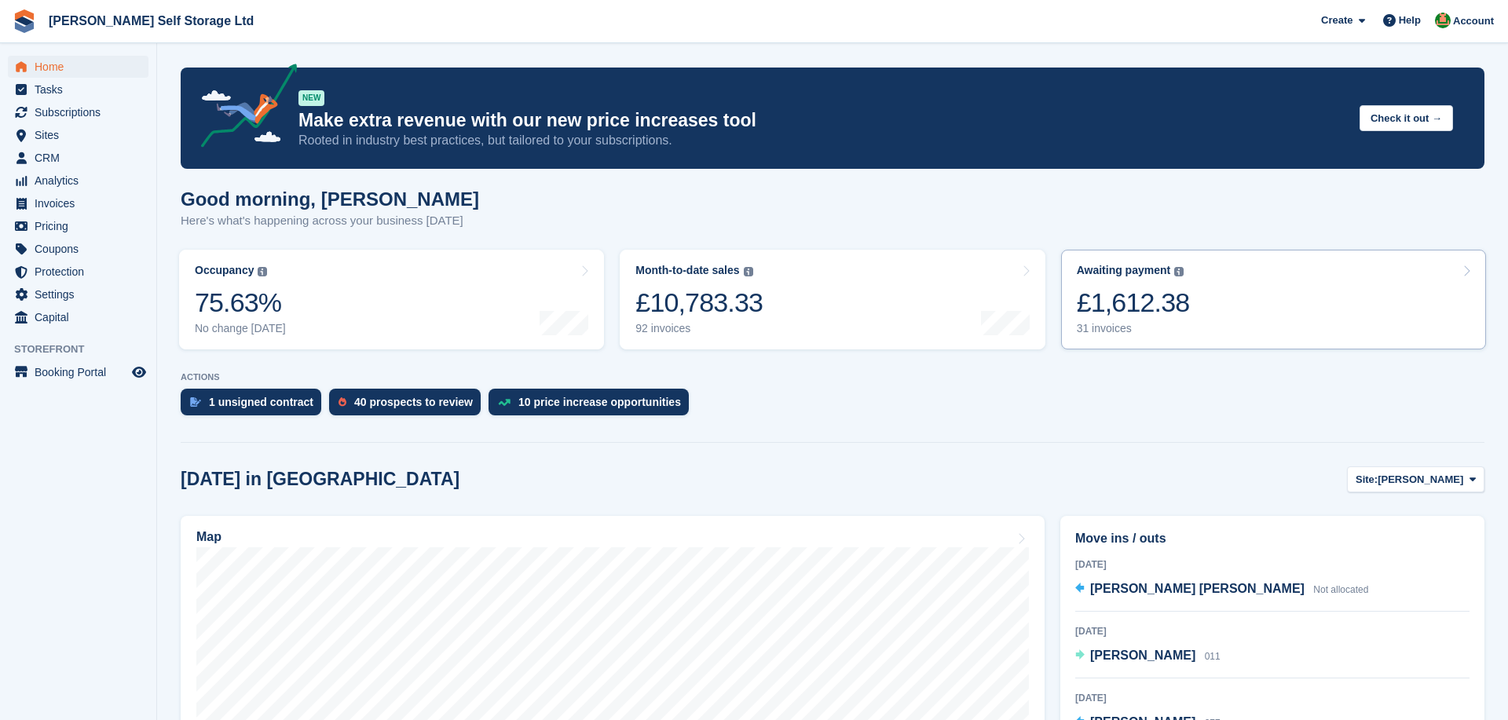
click at [1146, 328] on div "31 invoices" at bounding box center [1133, 328] width 113 height 13
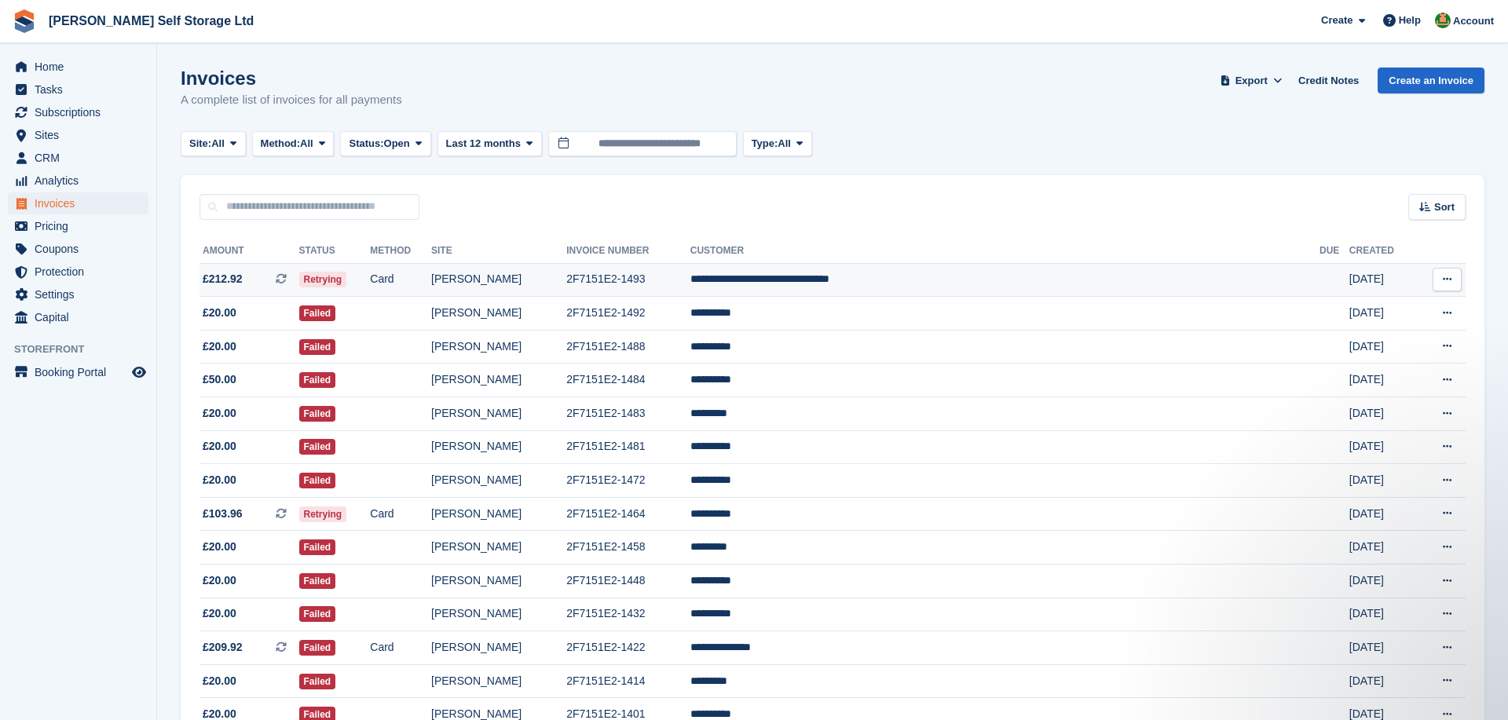
click at [299, 278] on span "£212.92 This is a recurring subscription invoice." at bounding box center [249, 279] width 100 height 16
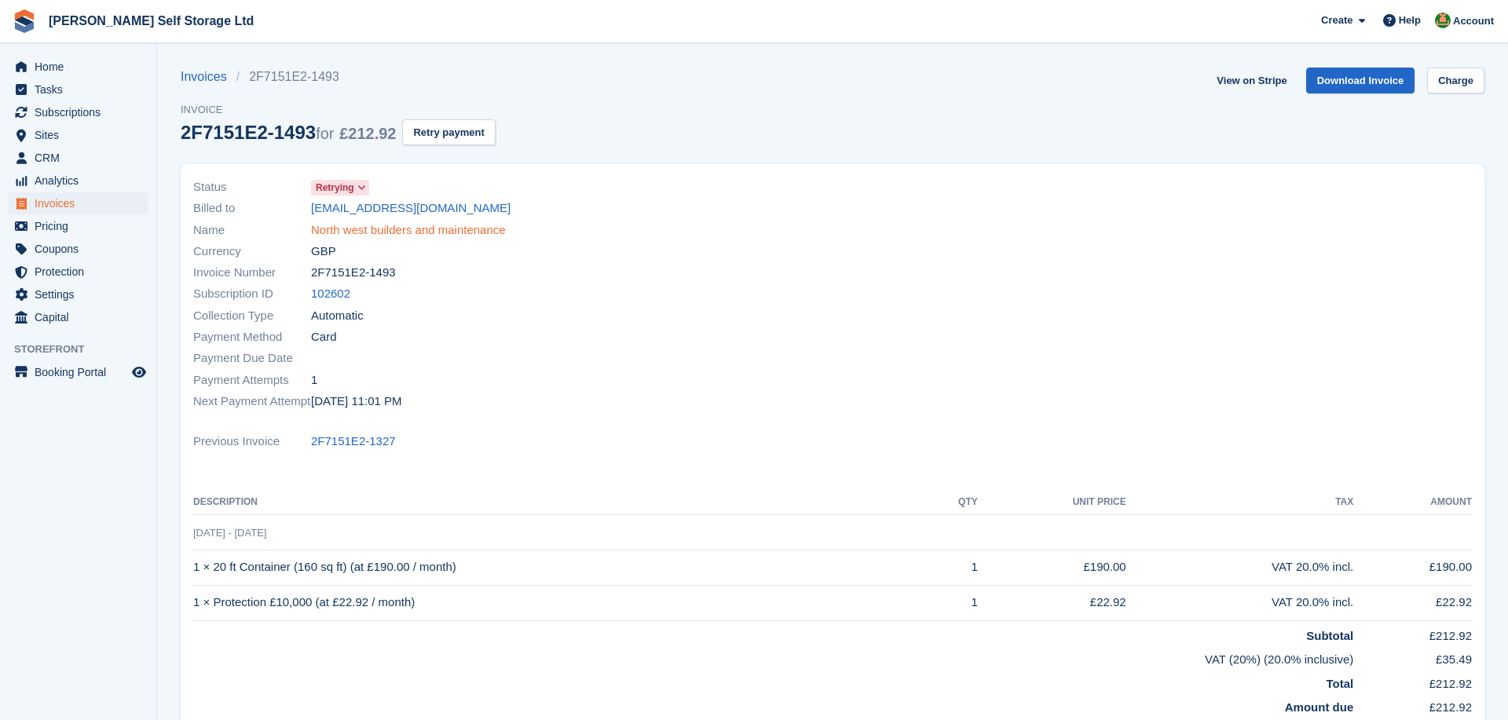
click at [358, 227] on link "North west builders and maintenance" at bounding box center [408, 230] width 195 height 18
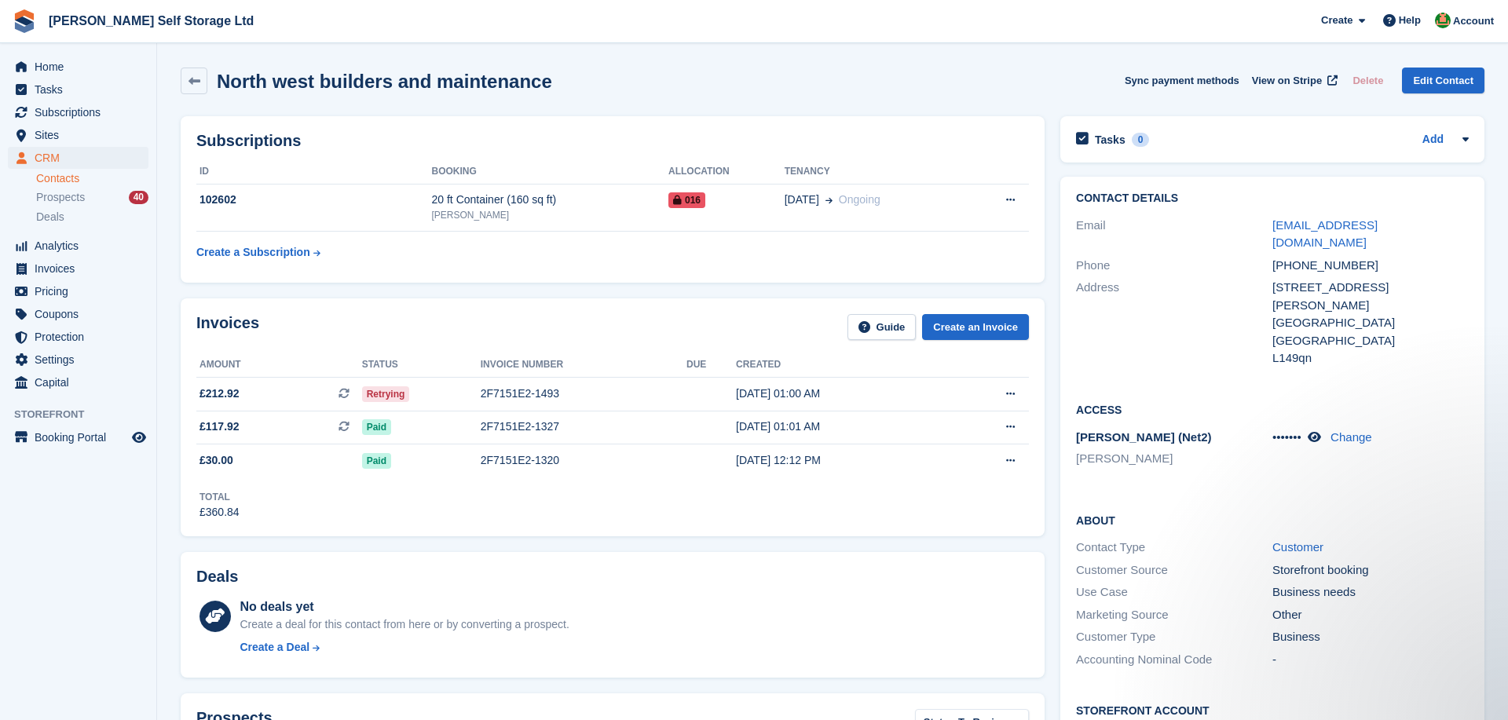
click at [1287, 350] on div "L149qn" at bounding box center [1370, 359] width 196 height 18
copy div "L149qn"
click at [80, 64] on span "Home" at bounding box center [82, 67] width 94 height 22
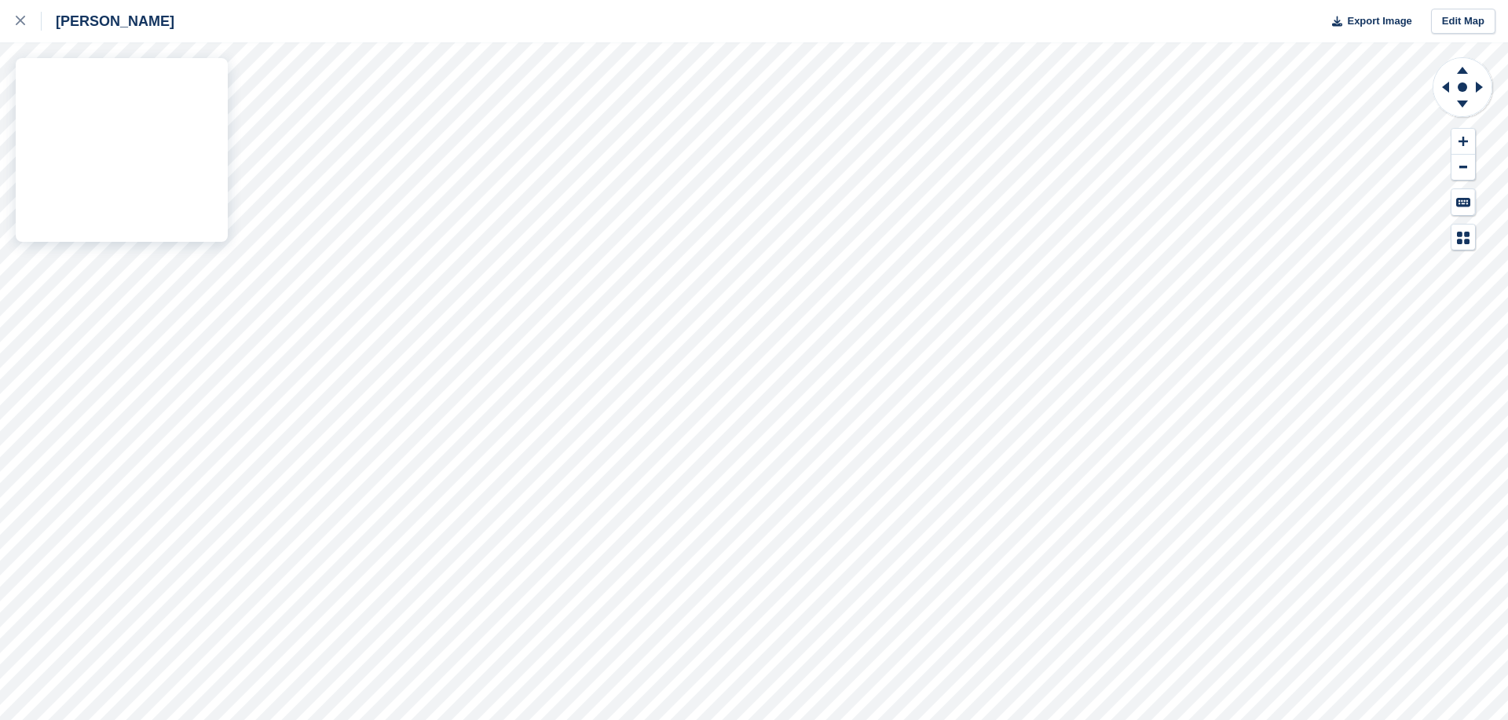
click at [108, 109] on div "[PERSON_NAME] Export Image Edit Map" at bounding box center [754, 360] width 1508 height 720
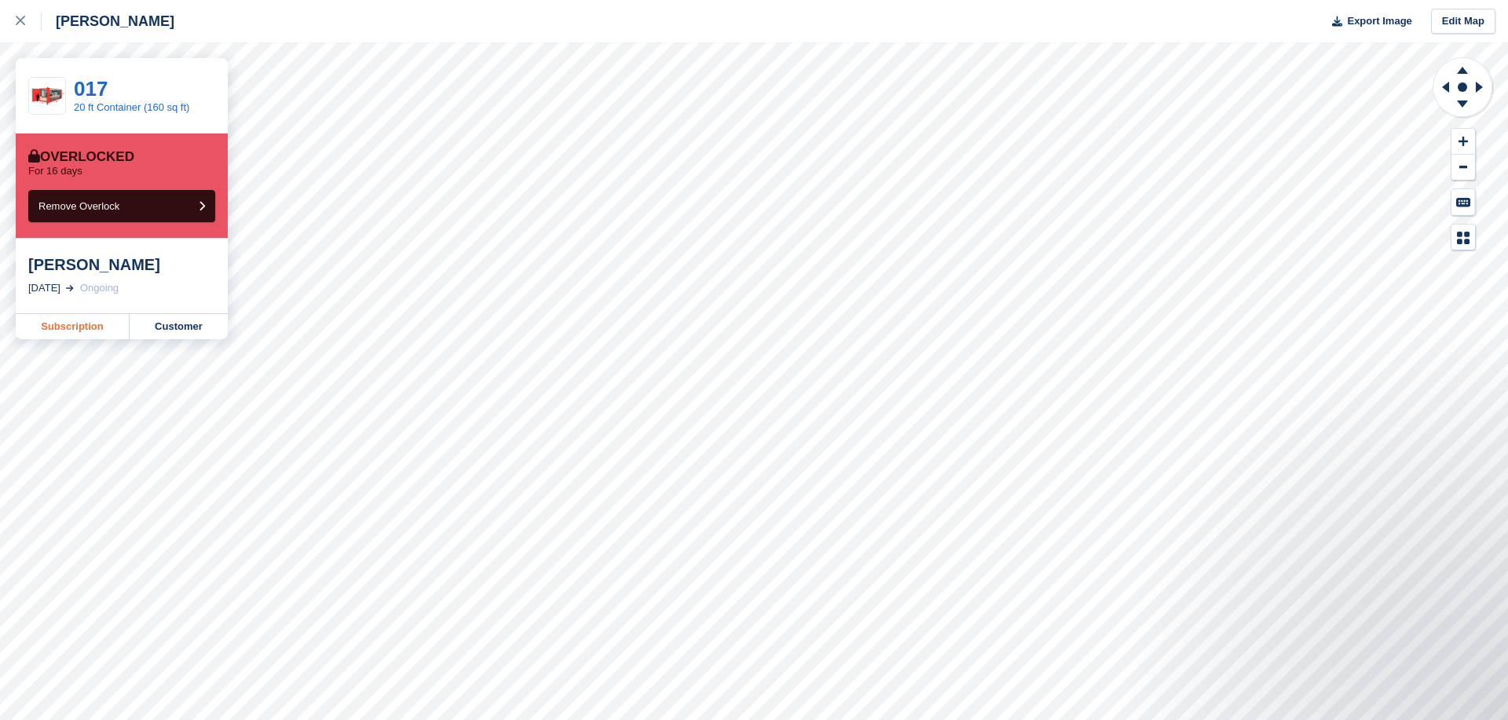
click at [57, 329] on link "Subscription" at bounding box center [73, 326] width 114 height 25
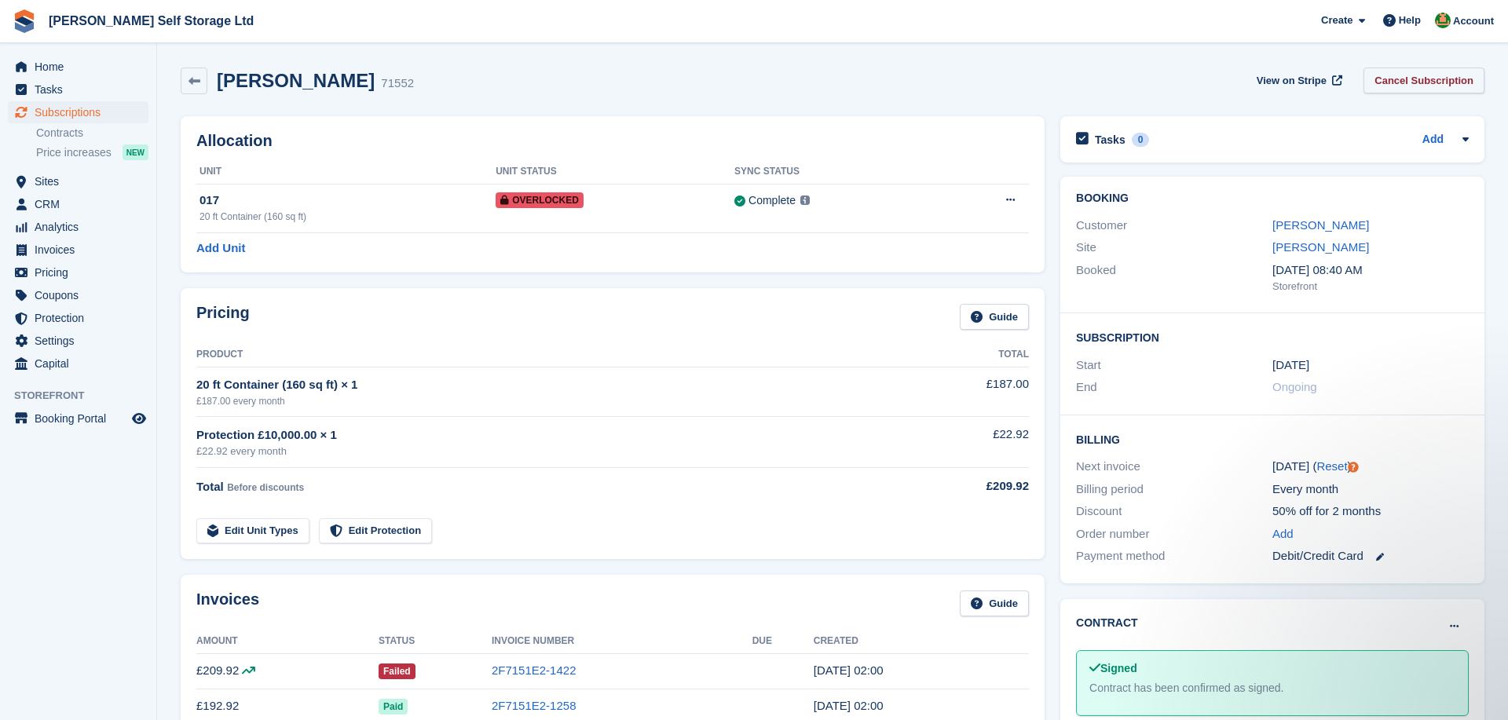
click at [1401, 86] on link "Cancel Subscription" at bounding box center [1423, 81] width 121 height 26
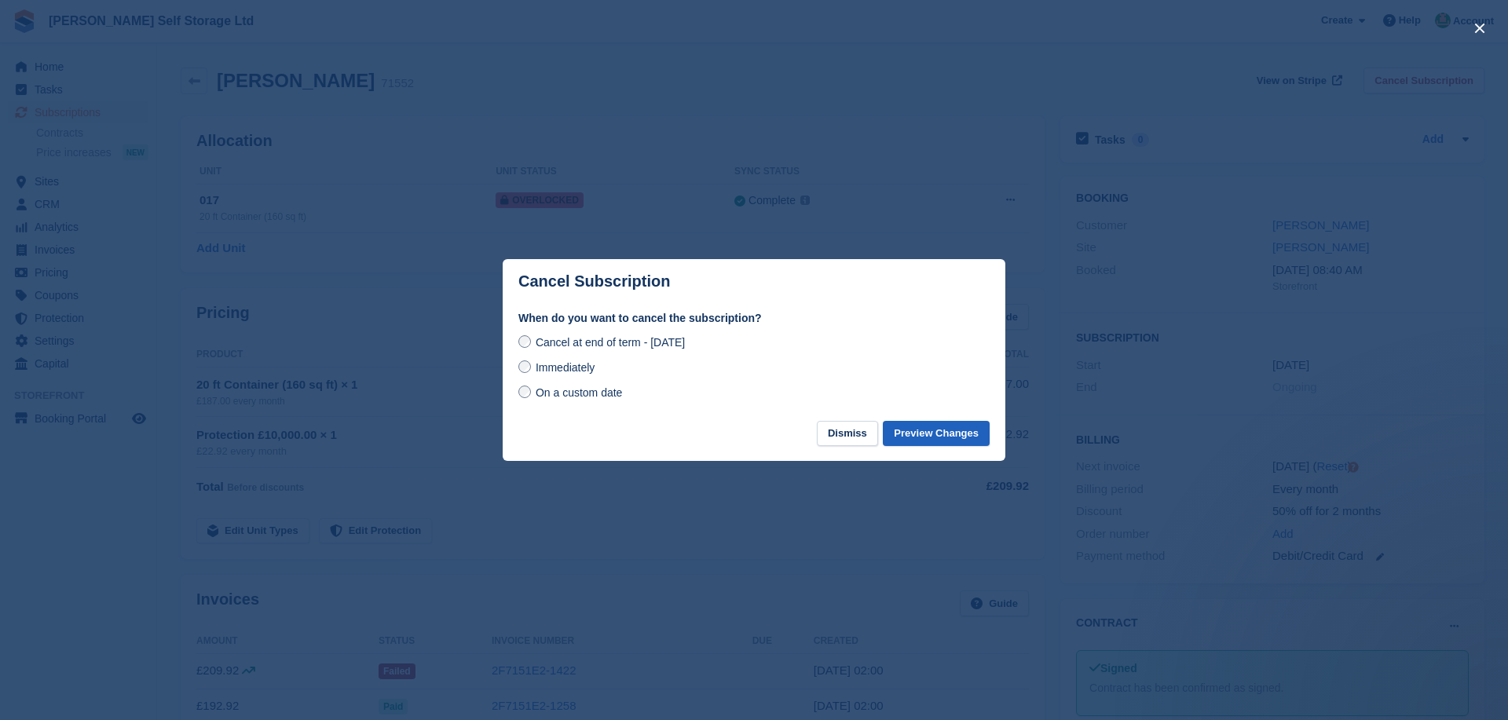
click at [935, 430] on button "Preview Changes" at bounding box center [936, 434] width 107 height 26
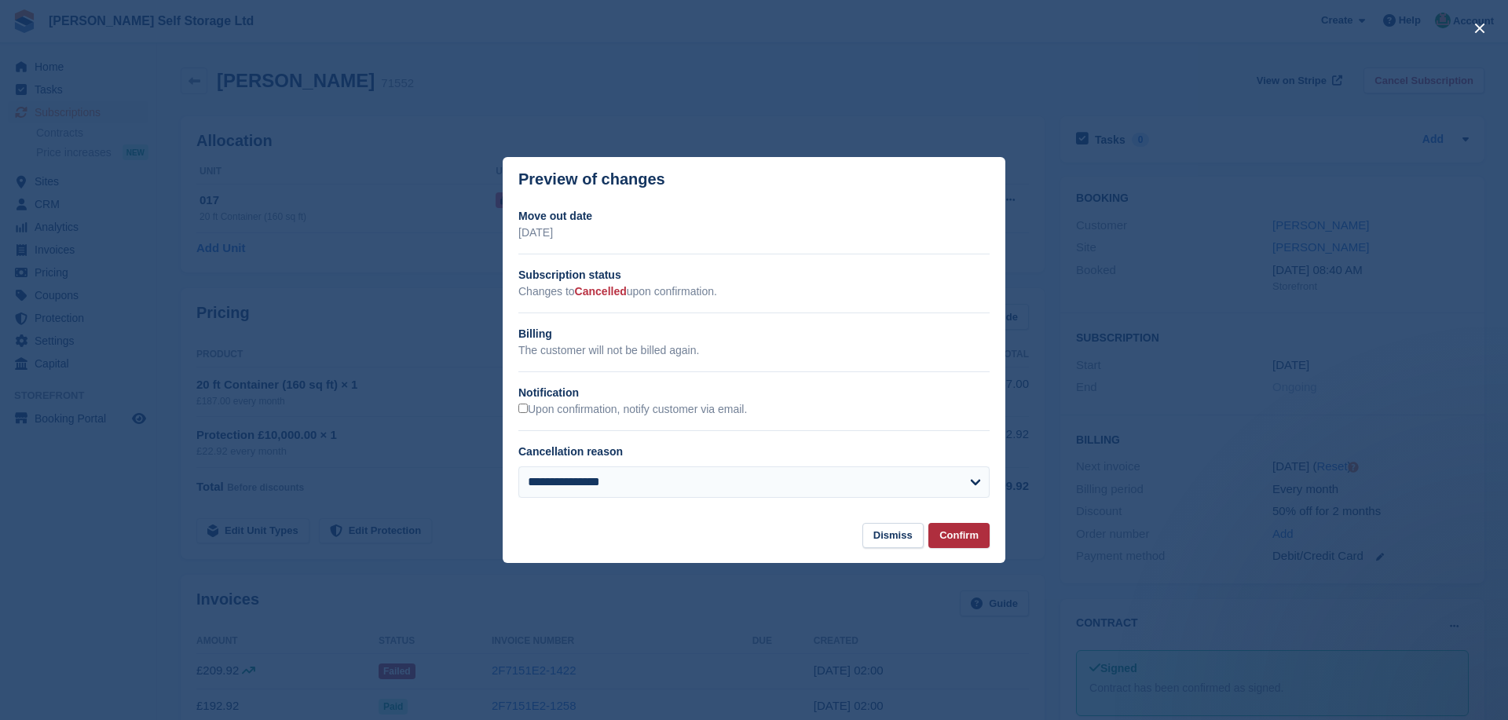
click at [953, 534] on button "Confirm" at bounding box center [958, 536] width 61 height 26
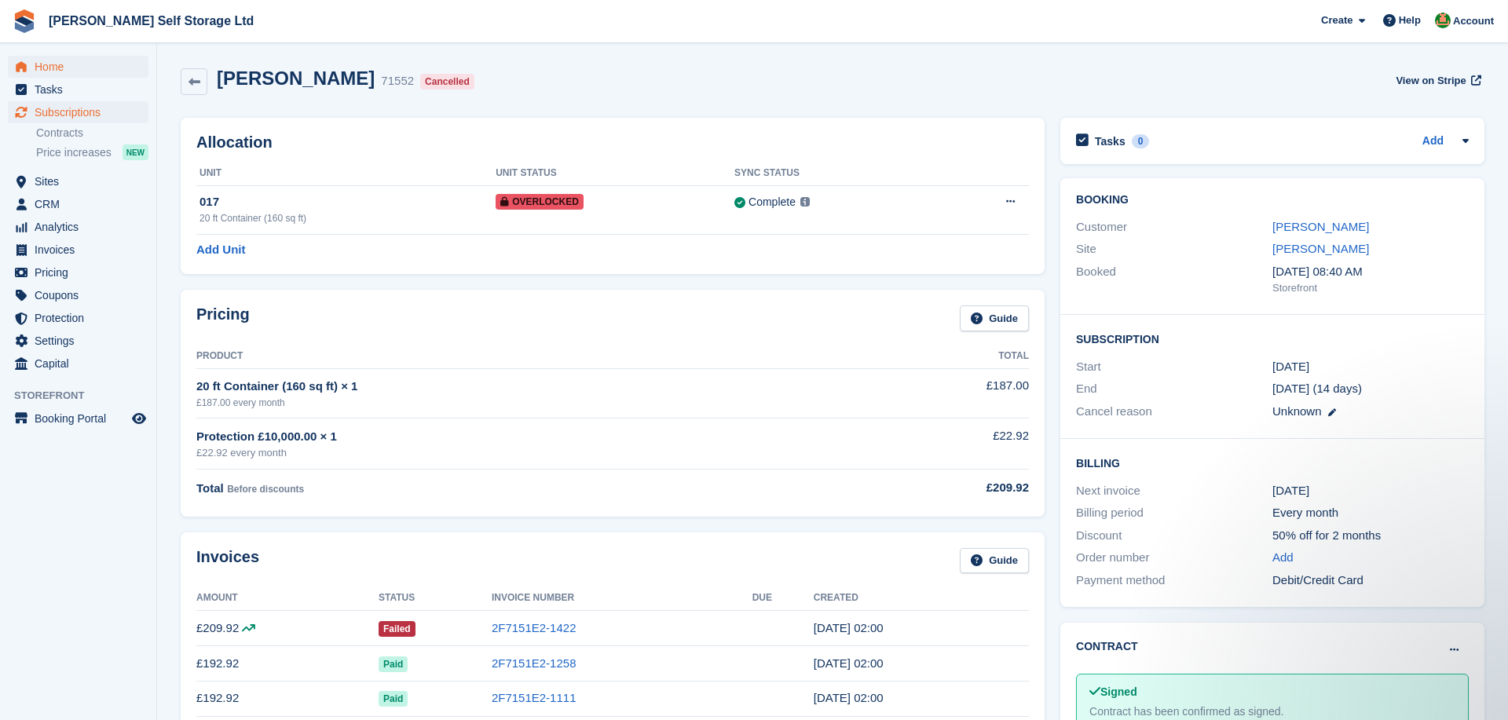
click at [35, 64] on span "Home" at bounding box center [82, 67] width 94 height 22
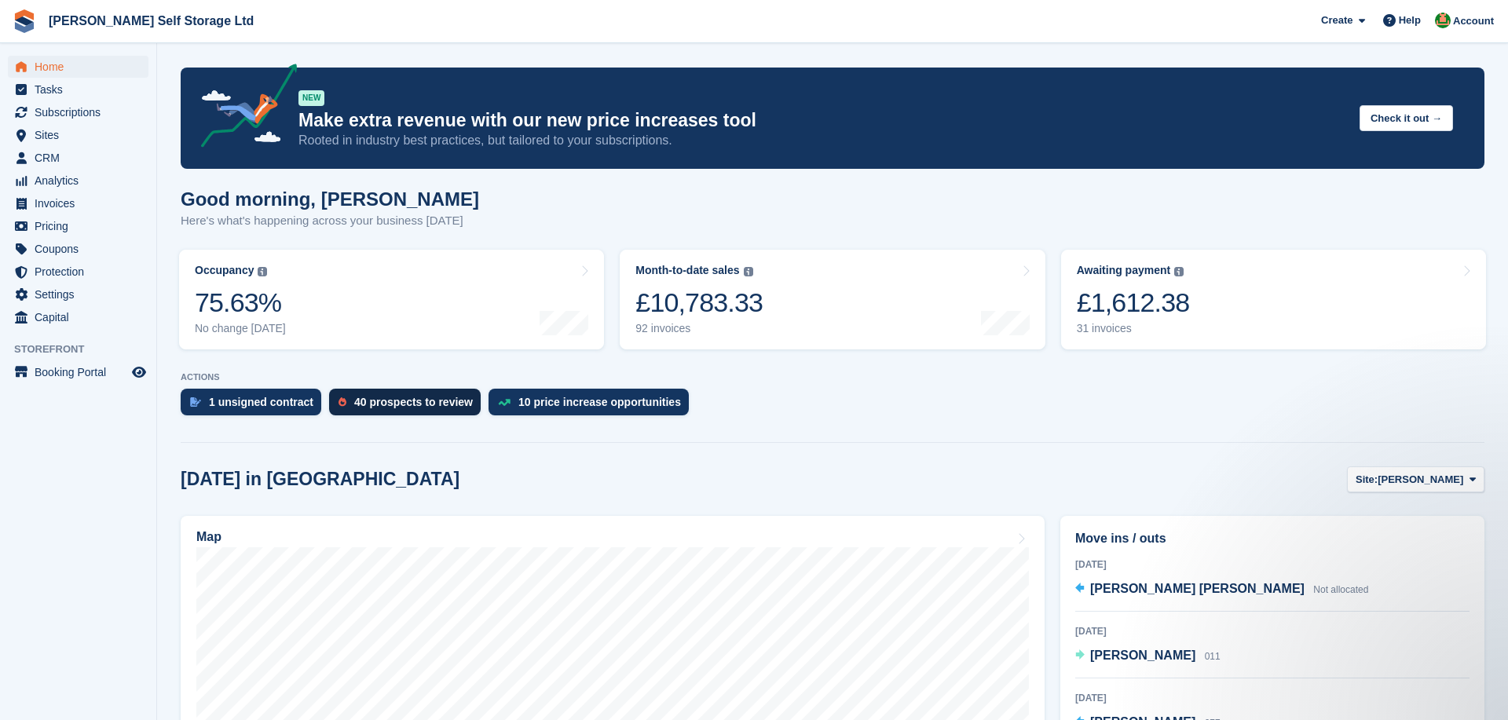
click at [377, 397] on div "40 prospects to review" at bounding box center [413, 402] width 119 height 13
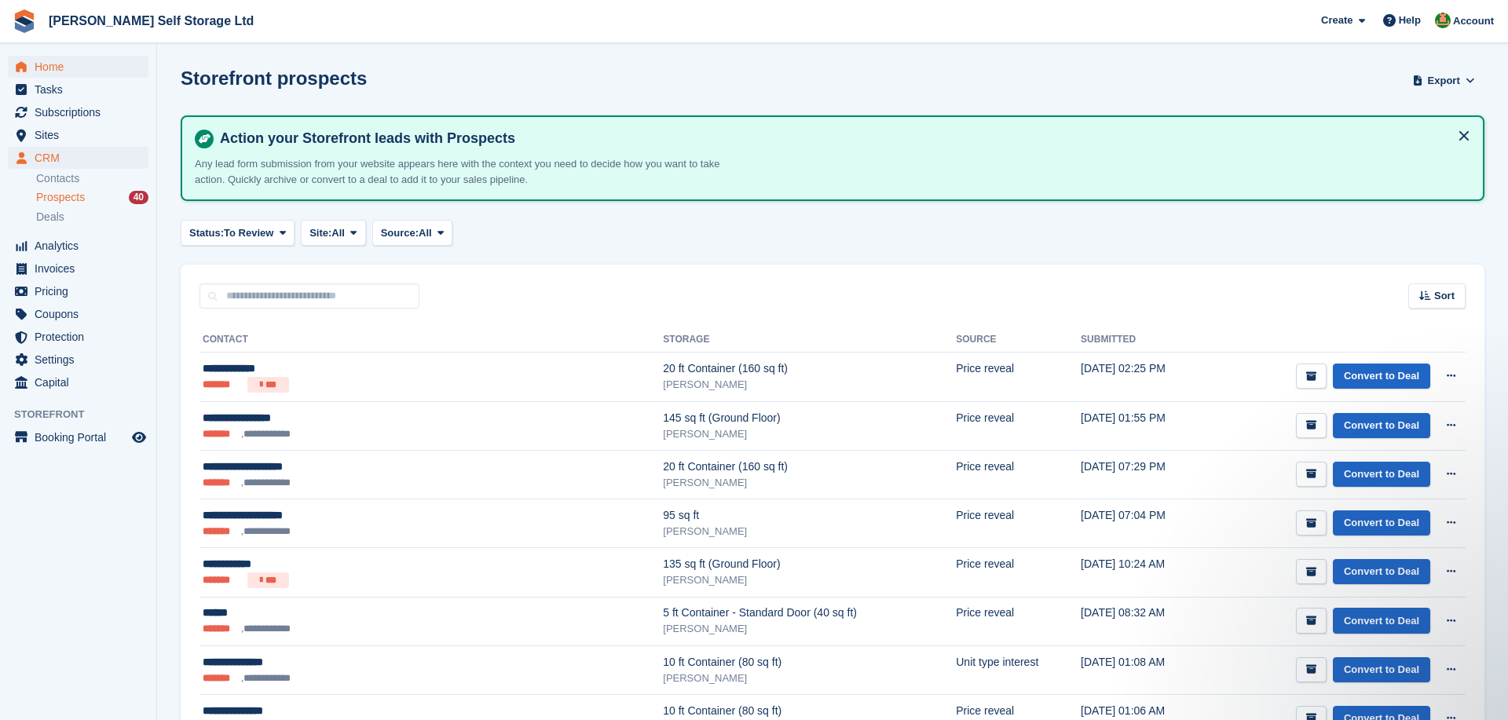
click at [47, 64] on span "Home" at bounding box center [82, 67] width 94 height 22
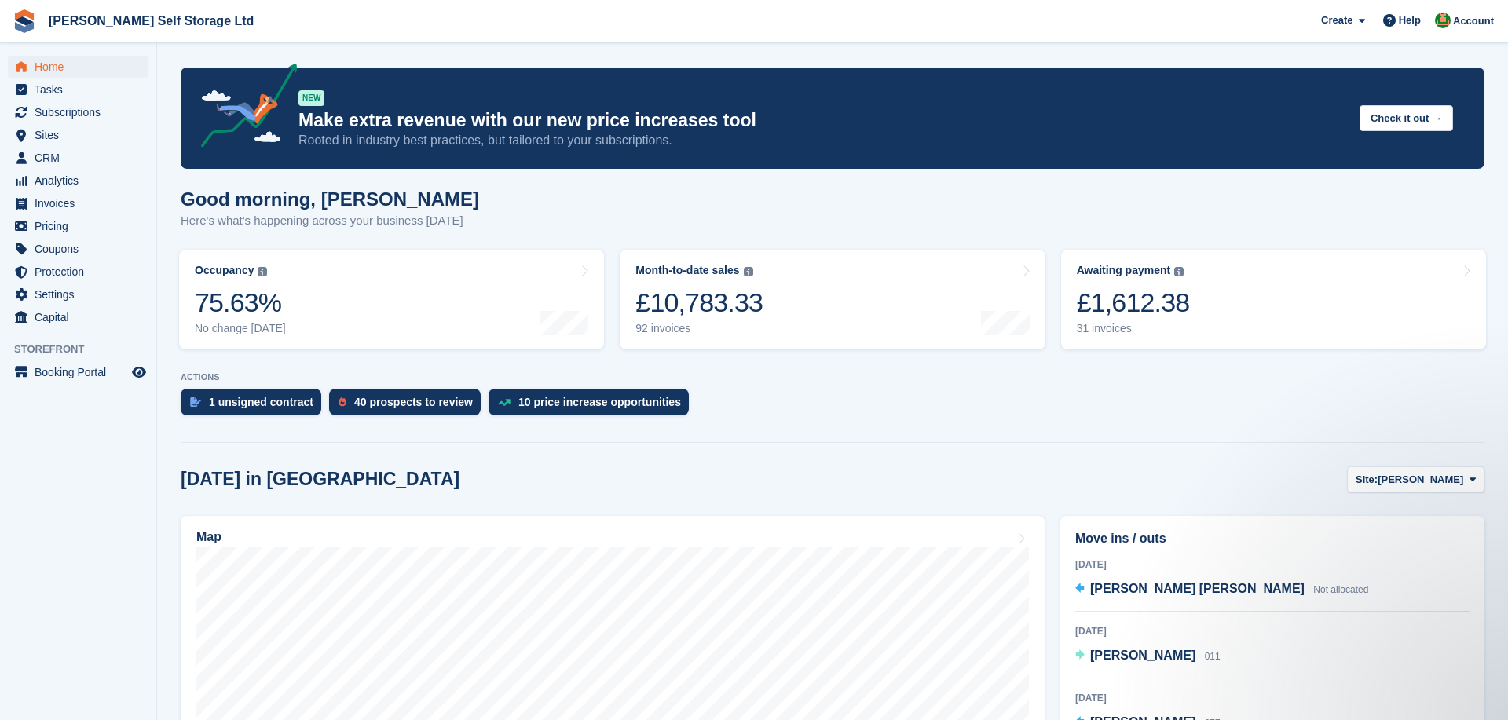
click at [252, 483] on h2 "[DATE] in [GEOGRAPHIC_DATA]" at bounding box center [320, 479] width 279 height 21
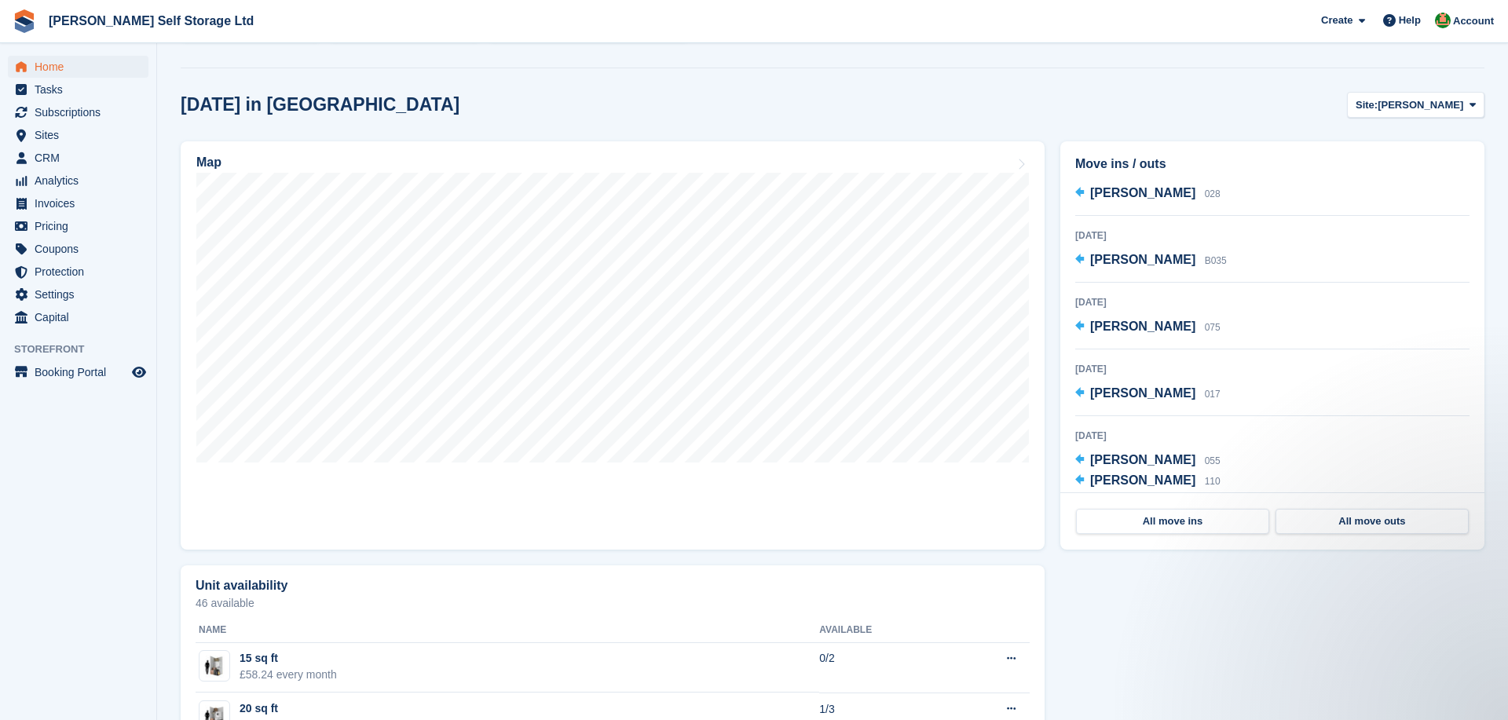
scroll to position [309, 0]
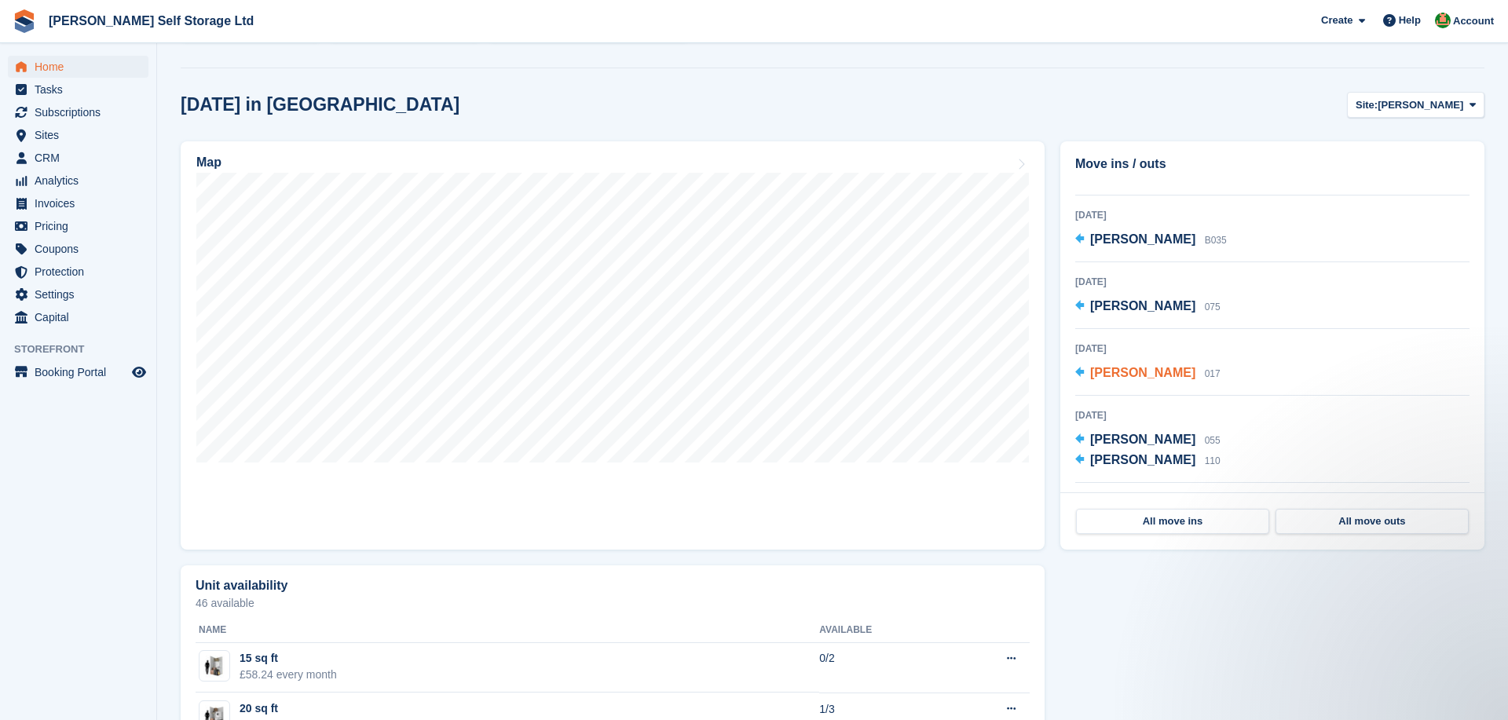
click at [1122, 367] on span "Daniel Mccreith" at bounding box center [1142, 372] width 105 height 13
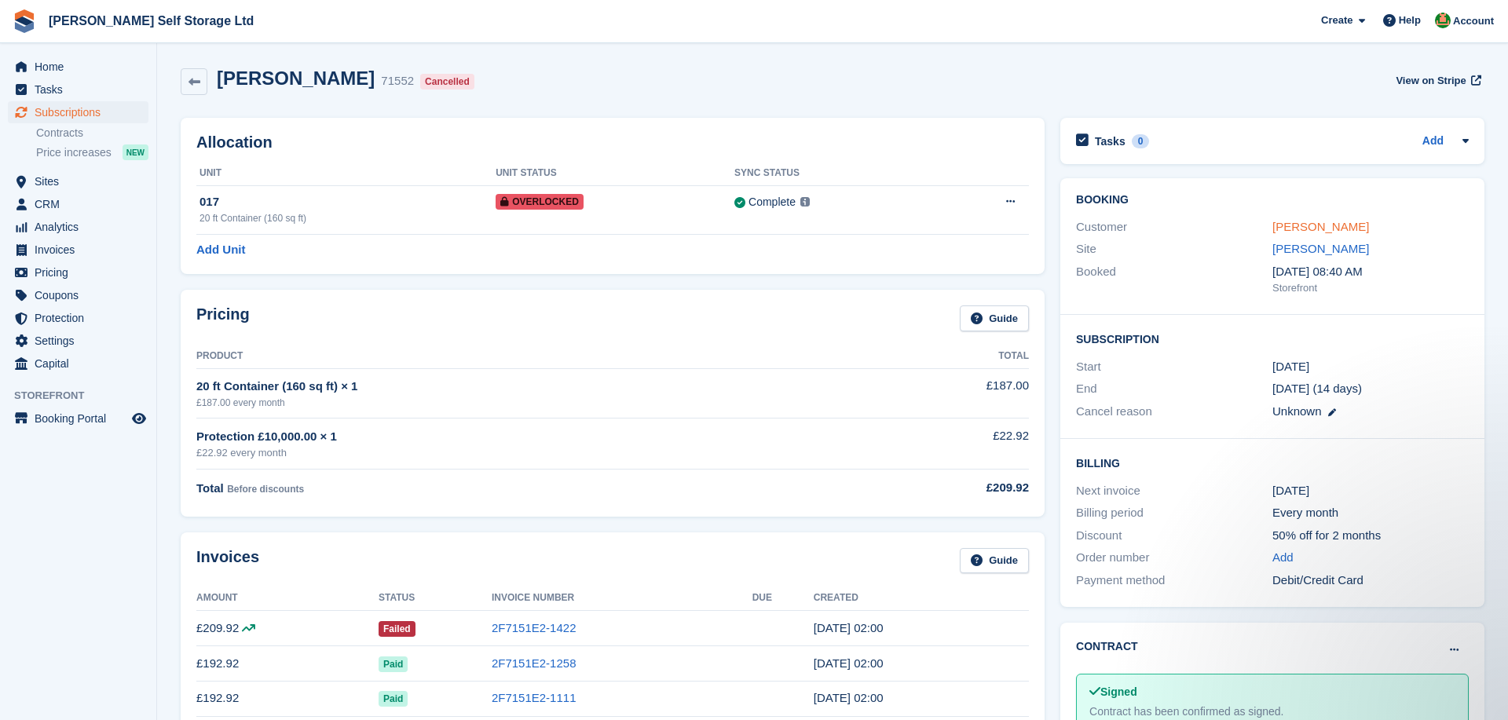
click at [1292, 225] on link "[PERSON_NAME]" at bounding box center [1320, 226] width 97 height 13
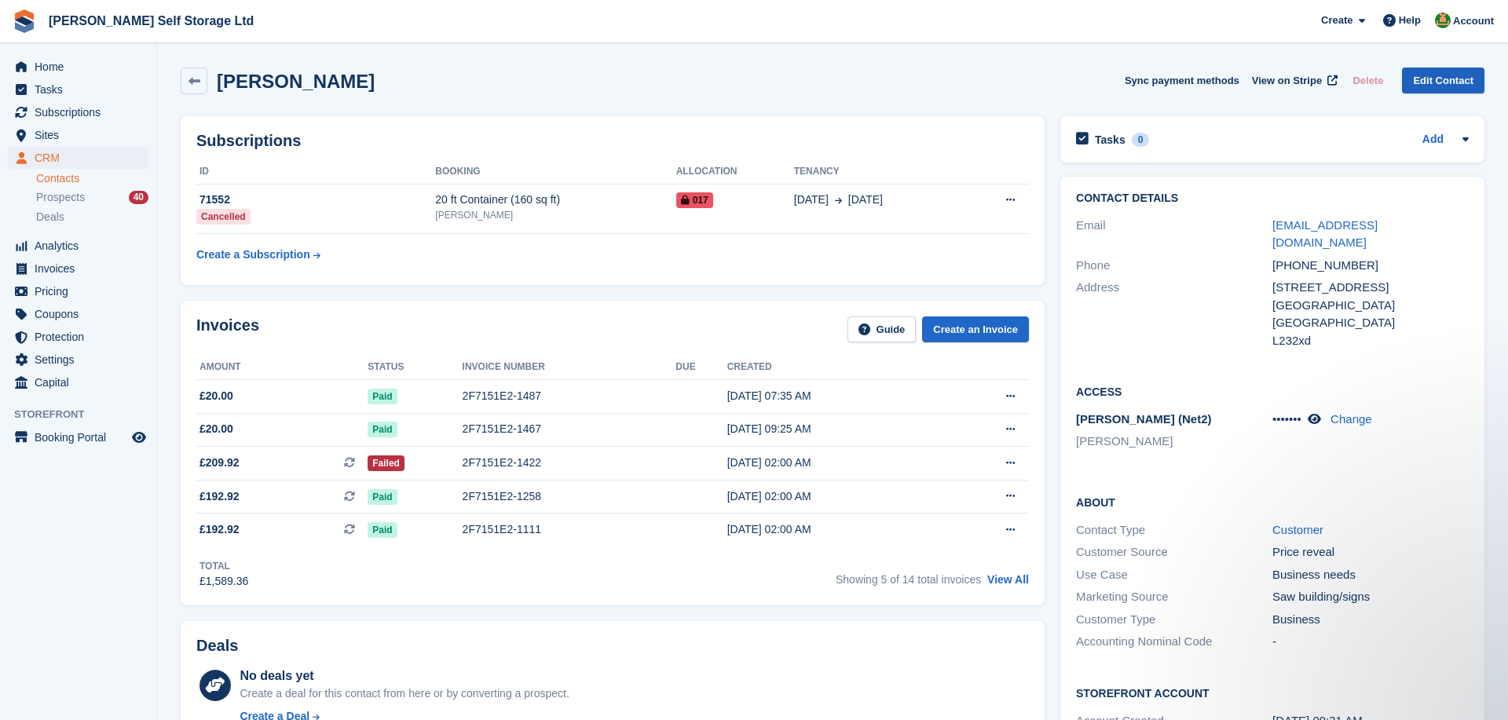
click at [1434, 80] on link "Edit Contact" at bounding box center [1443, 81] width 82 height 26
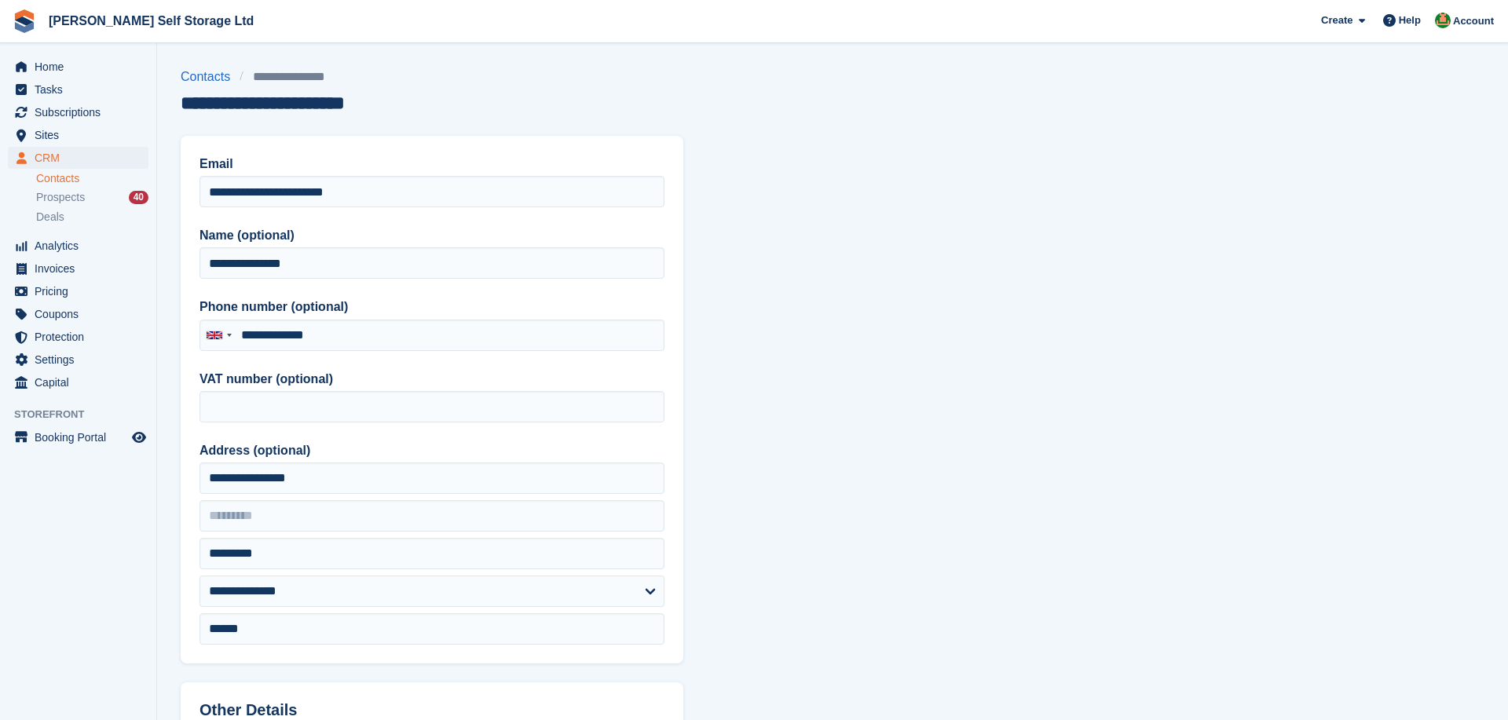
type input "**********"
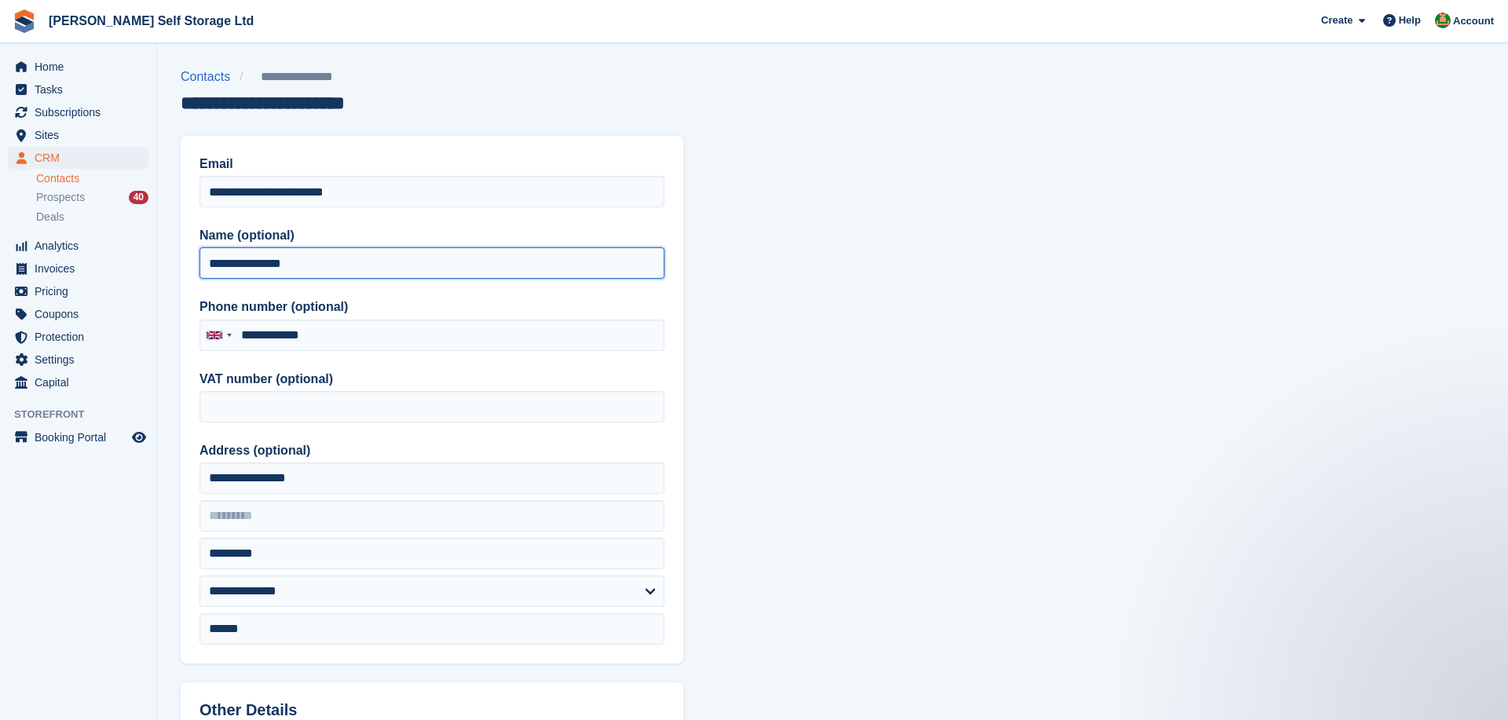
click at [272, 269] on input "**********" at bounding box center [431, 262] width 465 height 31
paste input "**********"
type input "**********"
click at [756, 247] on section "**********" at bounding box center [832, 669] width 1351 height 1338
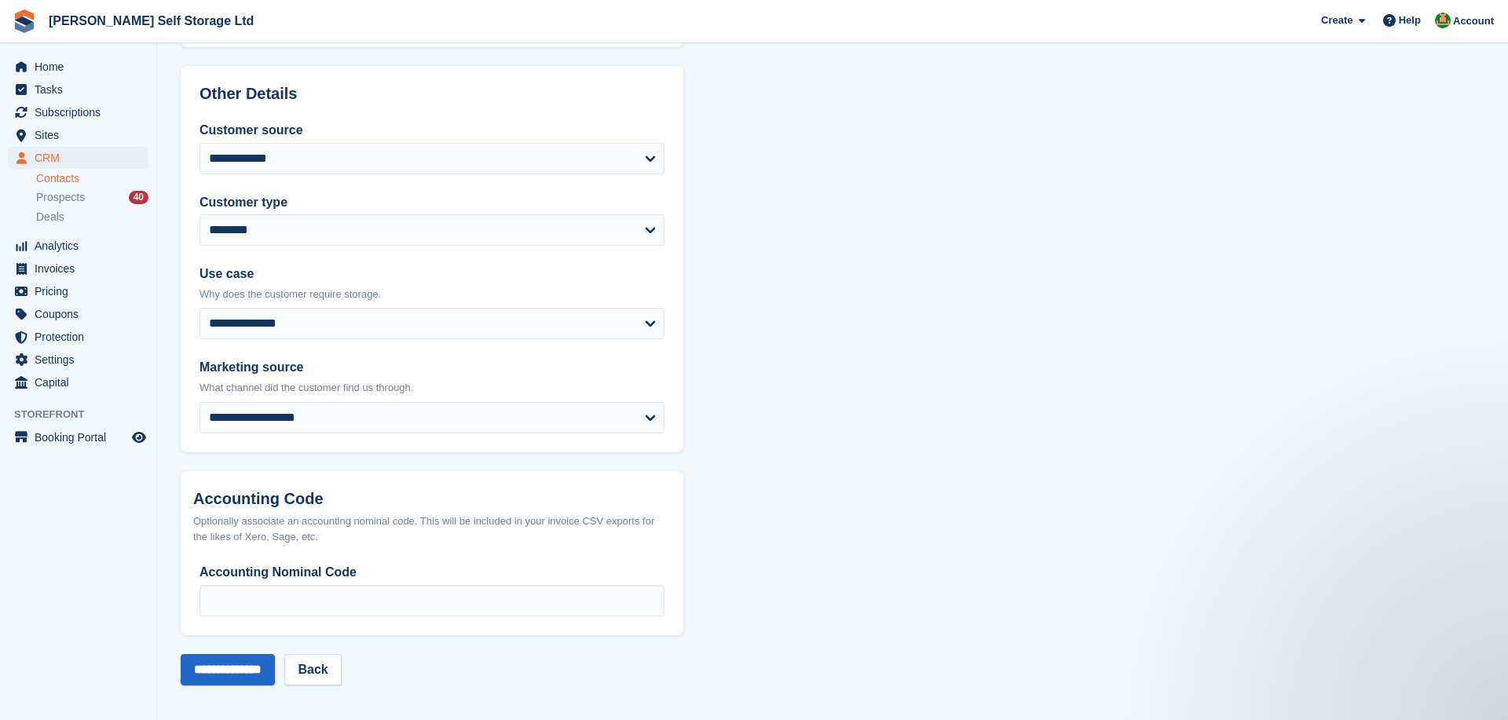
scroll to position [616, 0]
click at [265, 672] on input "**********" at bounding box center [228, 670] width 94 height 31
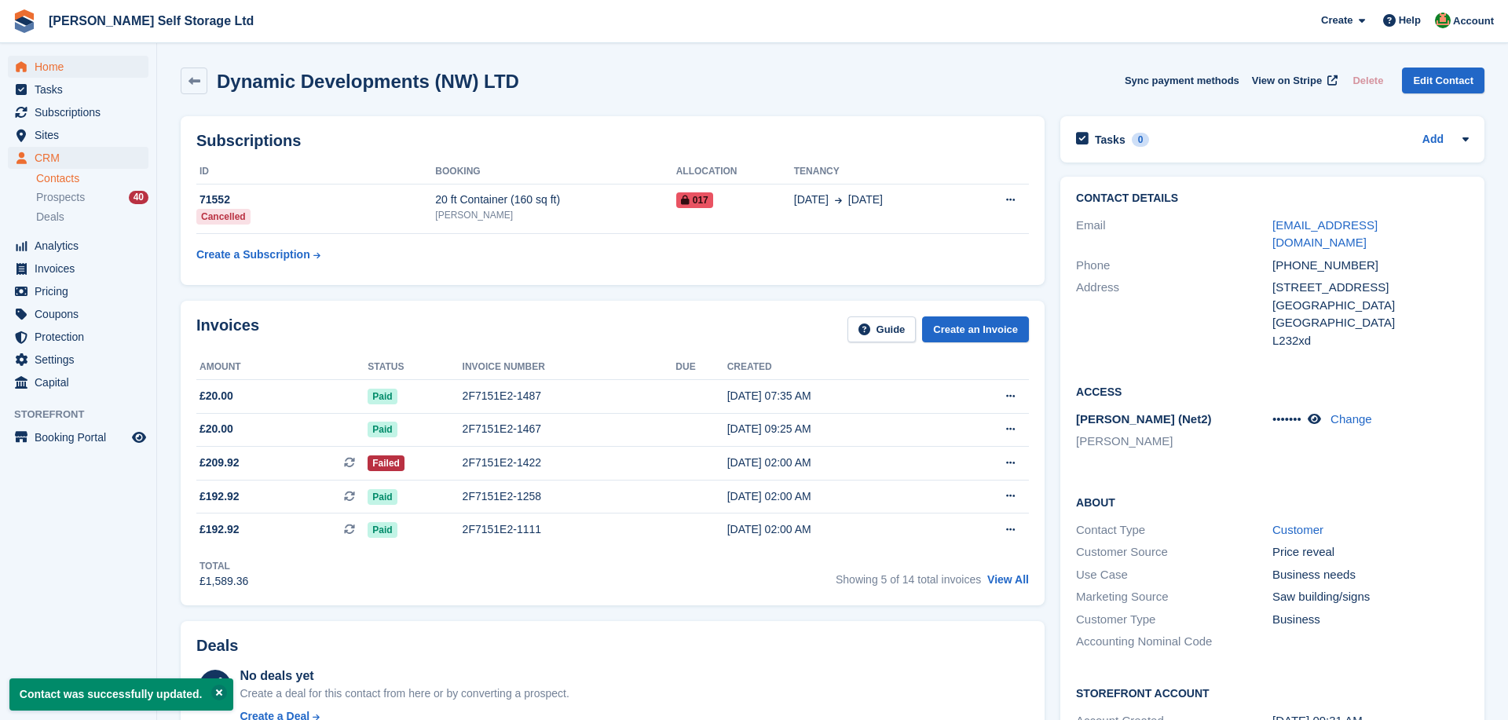
click at [57, 75] on span "Home" at bounding box center [82, 67] width 94 height 22
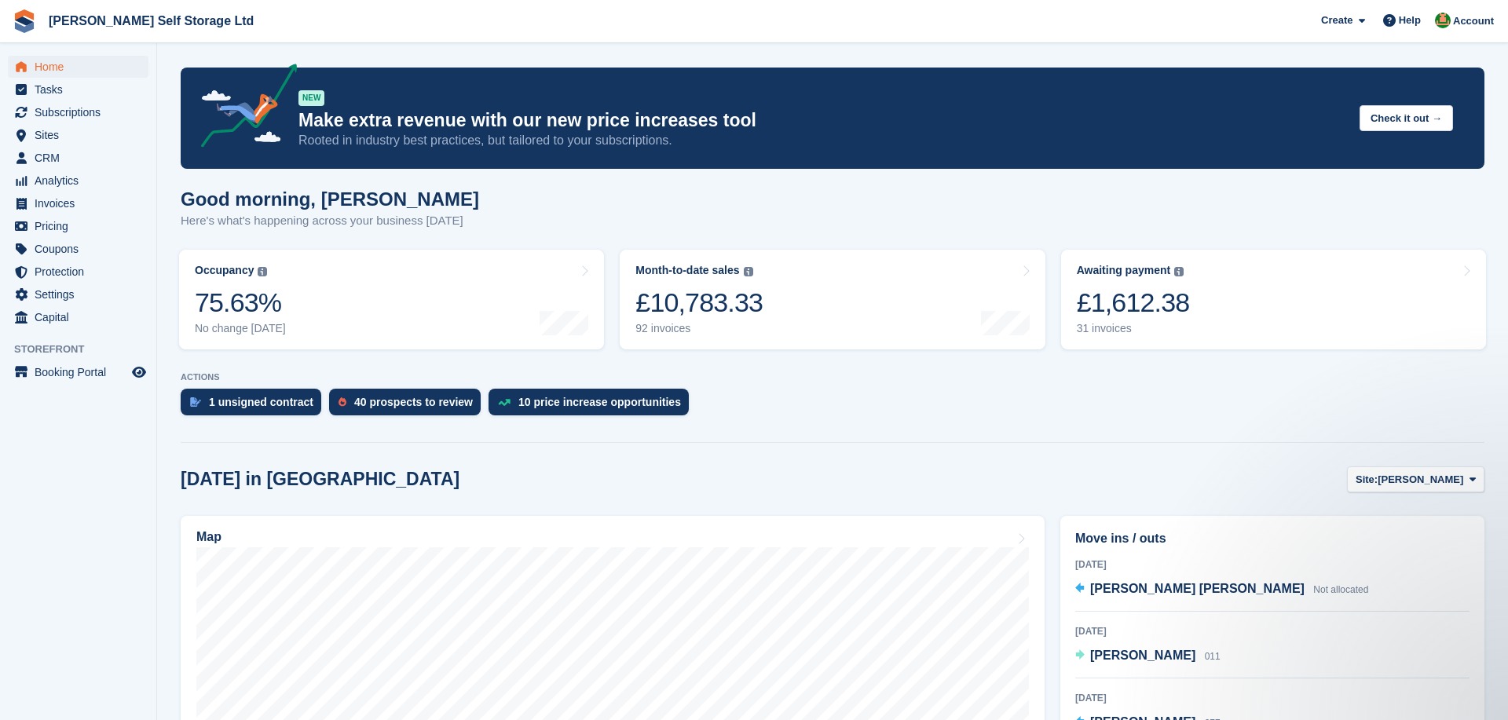
click at [88, 68] on span "Home" at bounding box center [82, 67] width 94 height 22
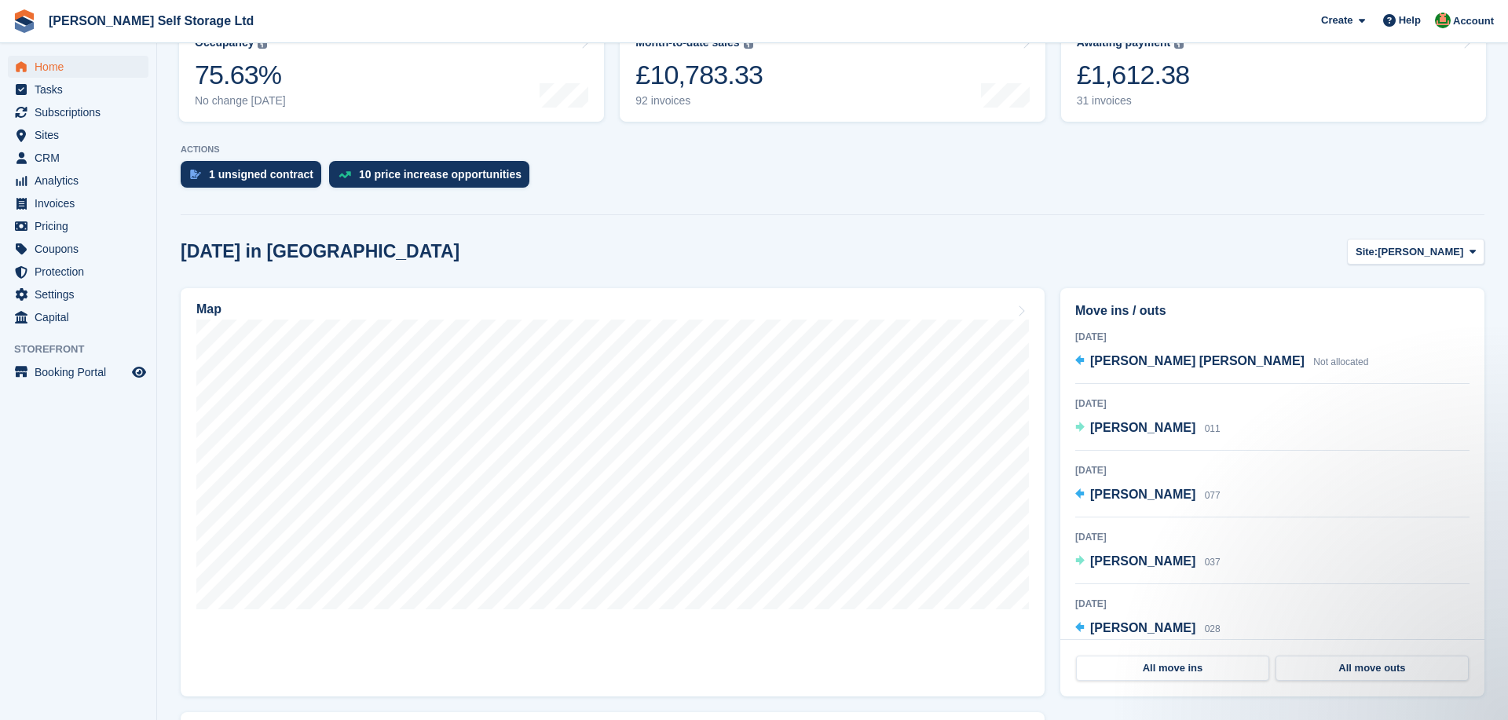
scroll to position [342, 0]
